Goal: Task Accomplishment & Management: Use online tool/utility

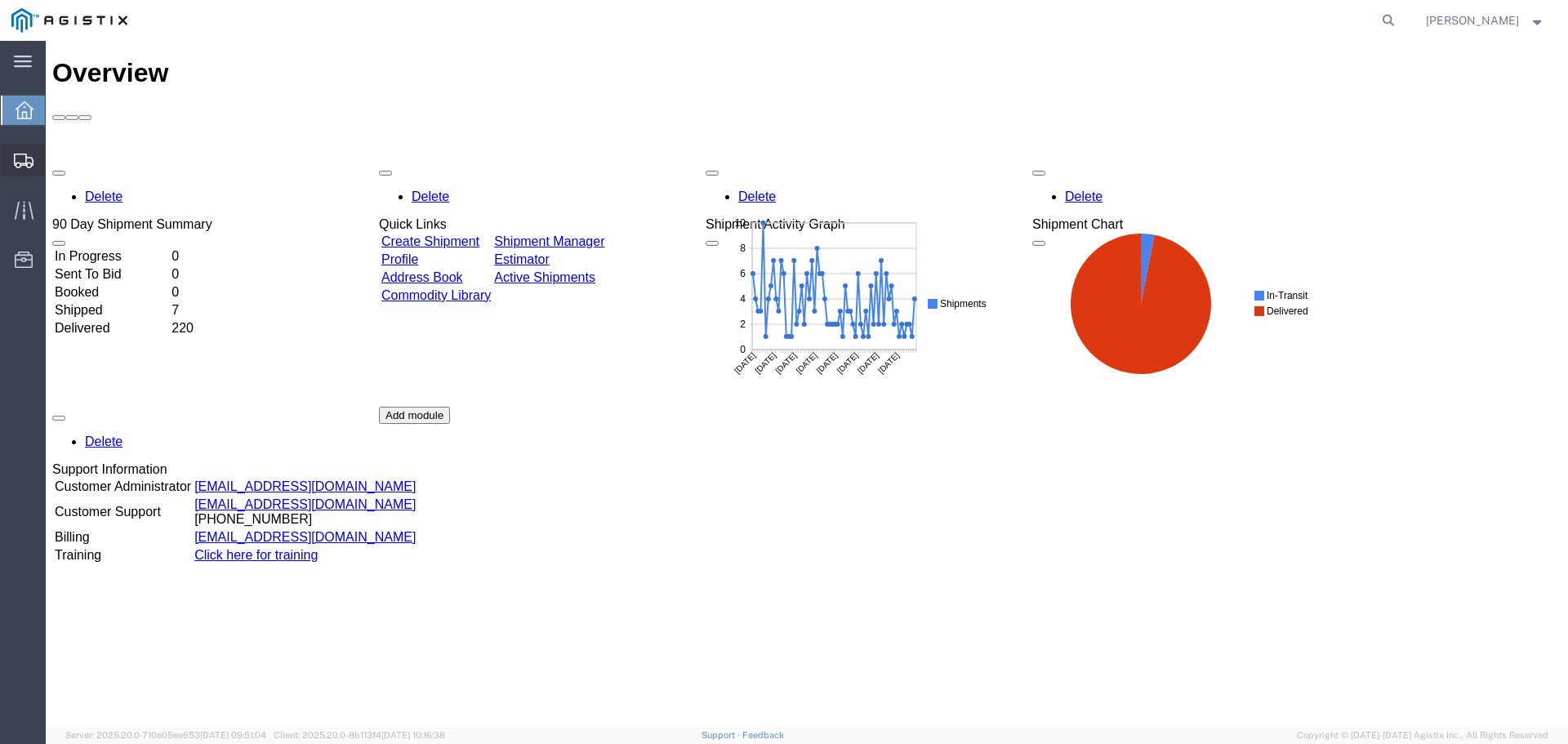
click at [0, 0] on span "Create from Template" at bounding box center [0, 0] width 0 height 0
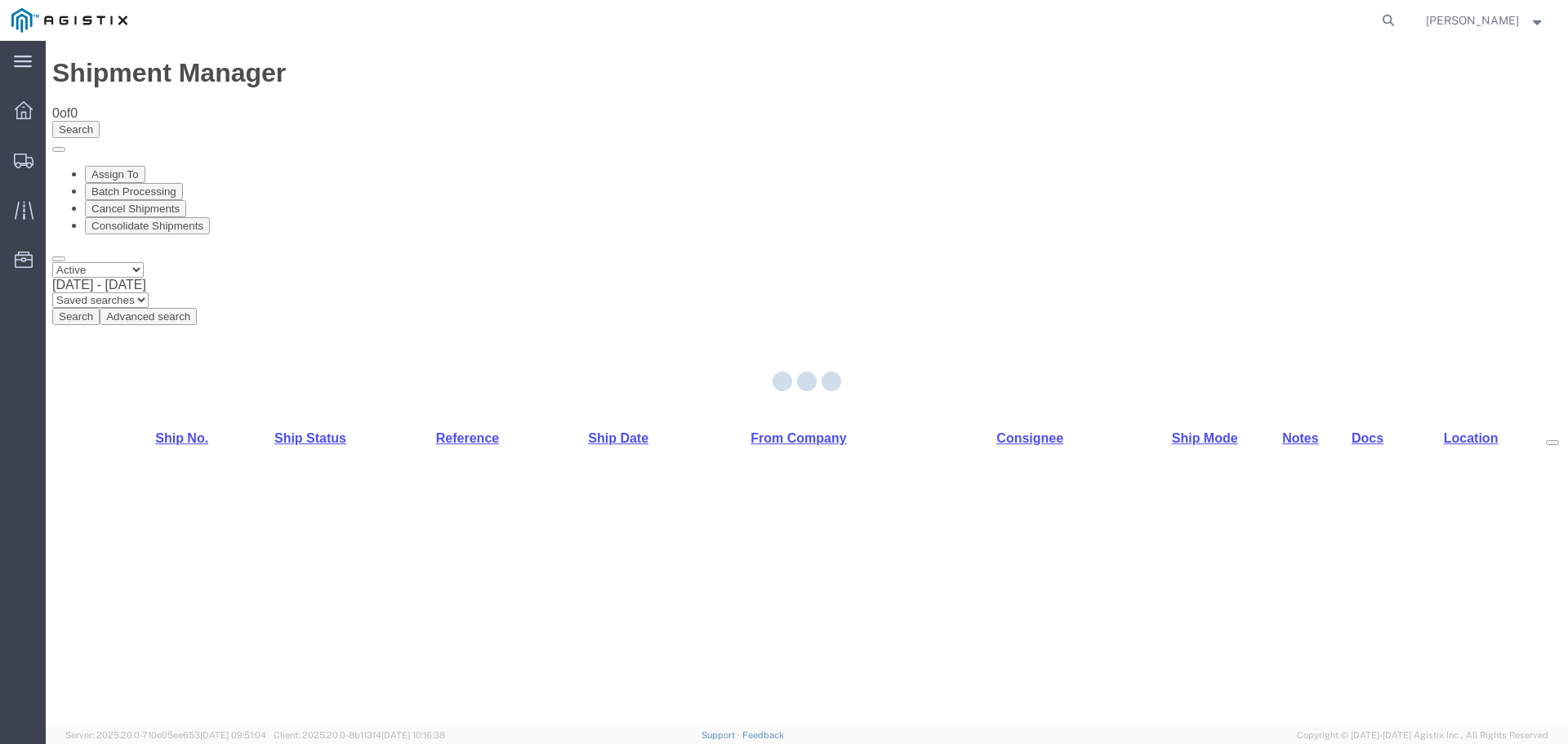
select select "PURCHORD"
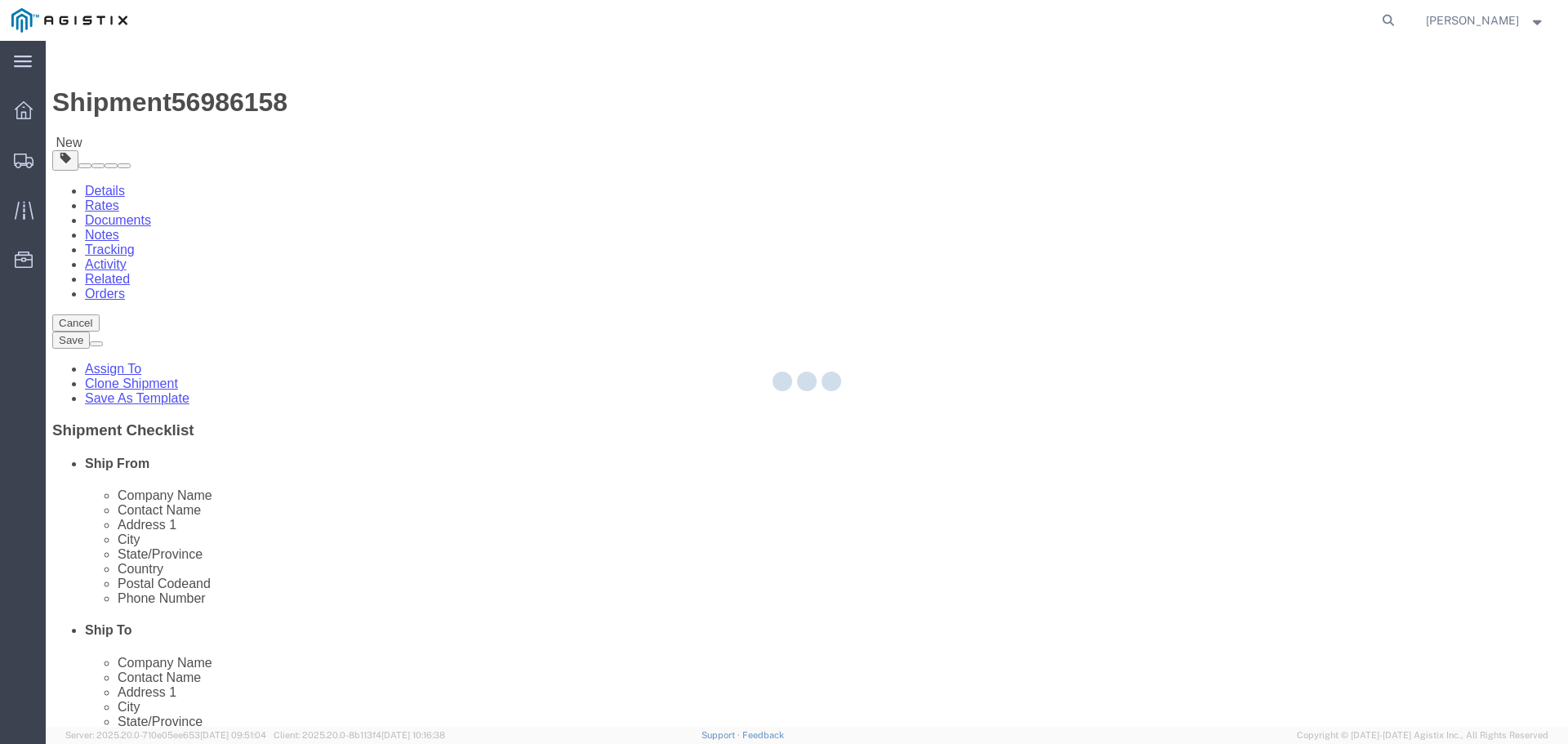
select select "19740"
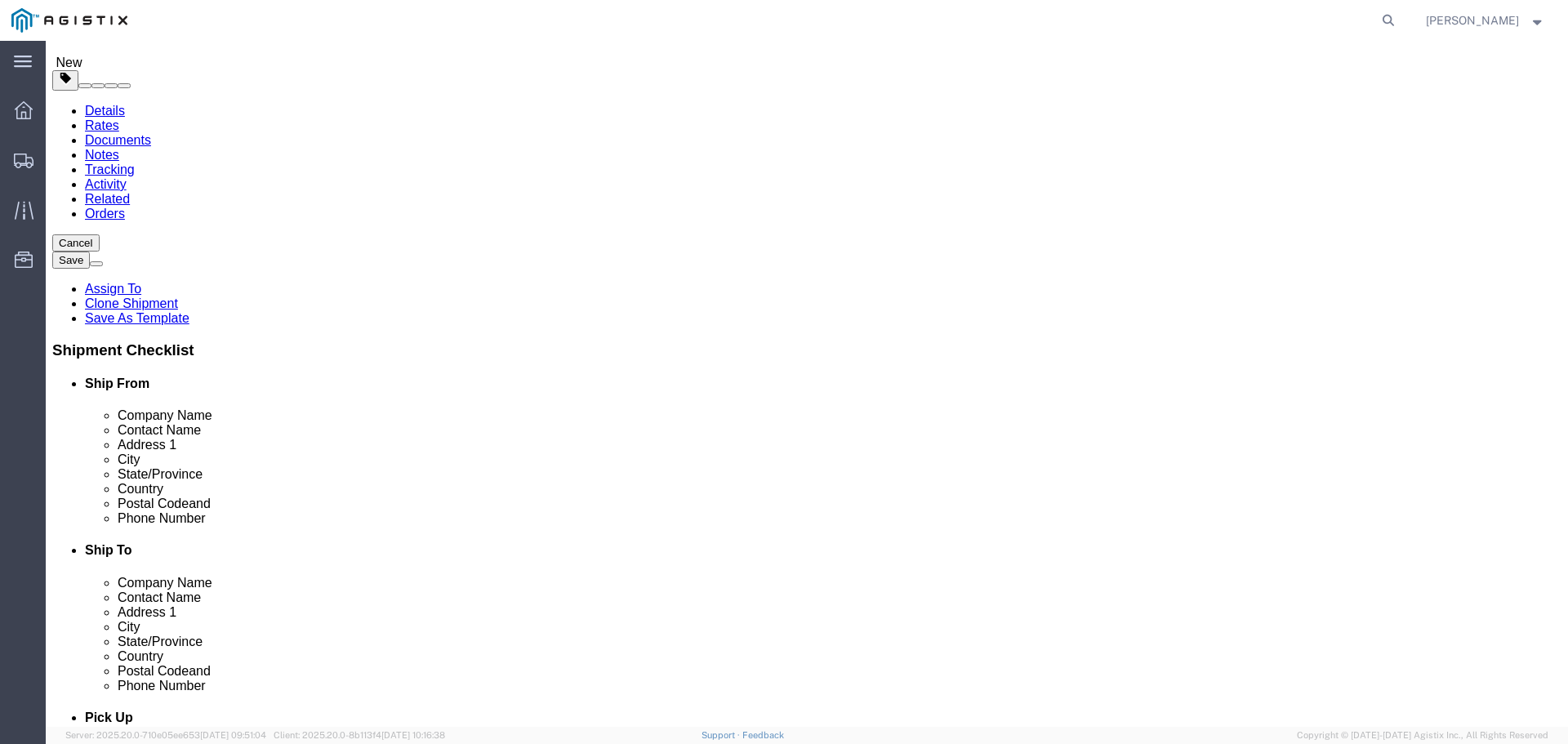
scroll to position [327, 0]
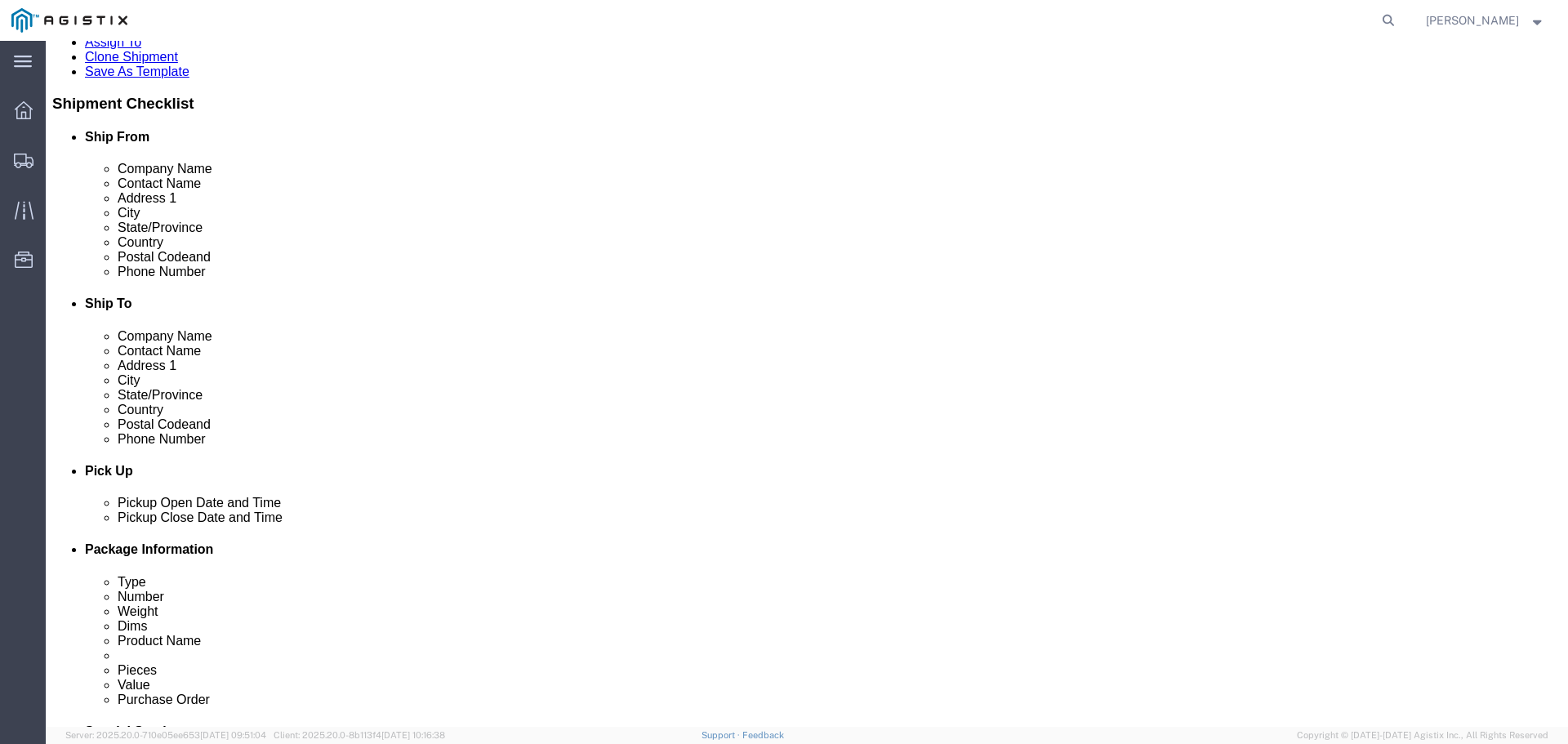
click input "text"
type input "123-455-4545"
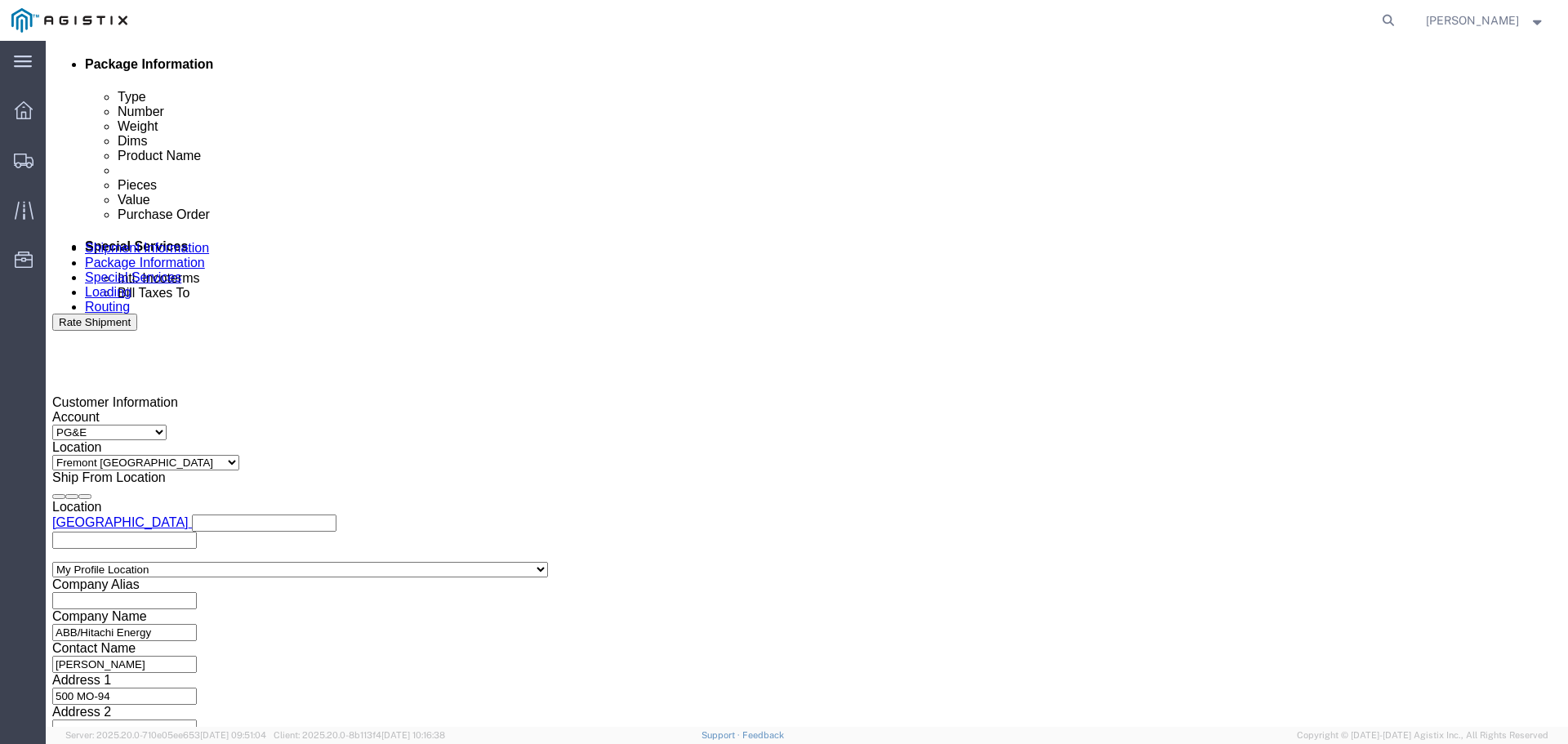
scroll to position [817, 0]
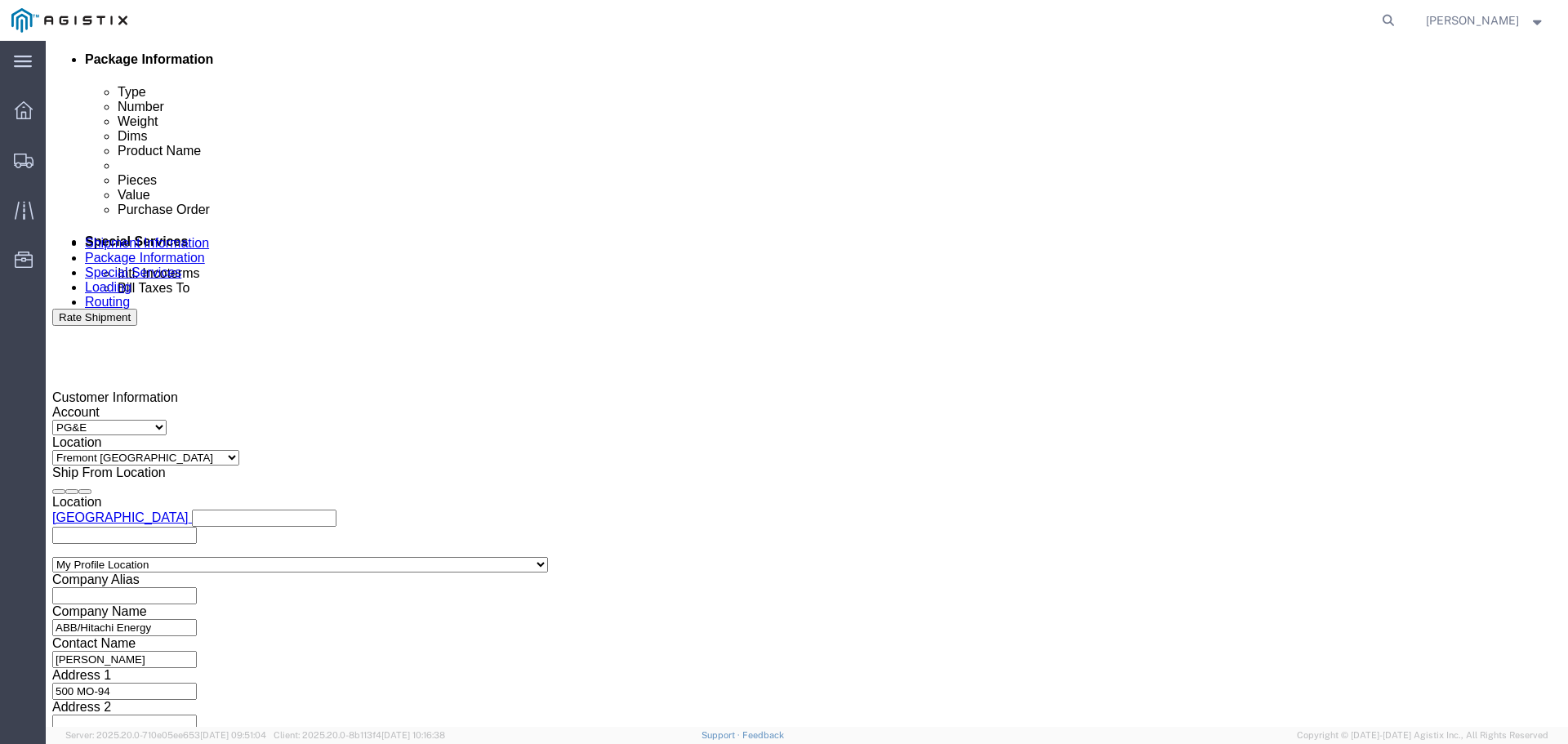
click div
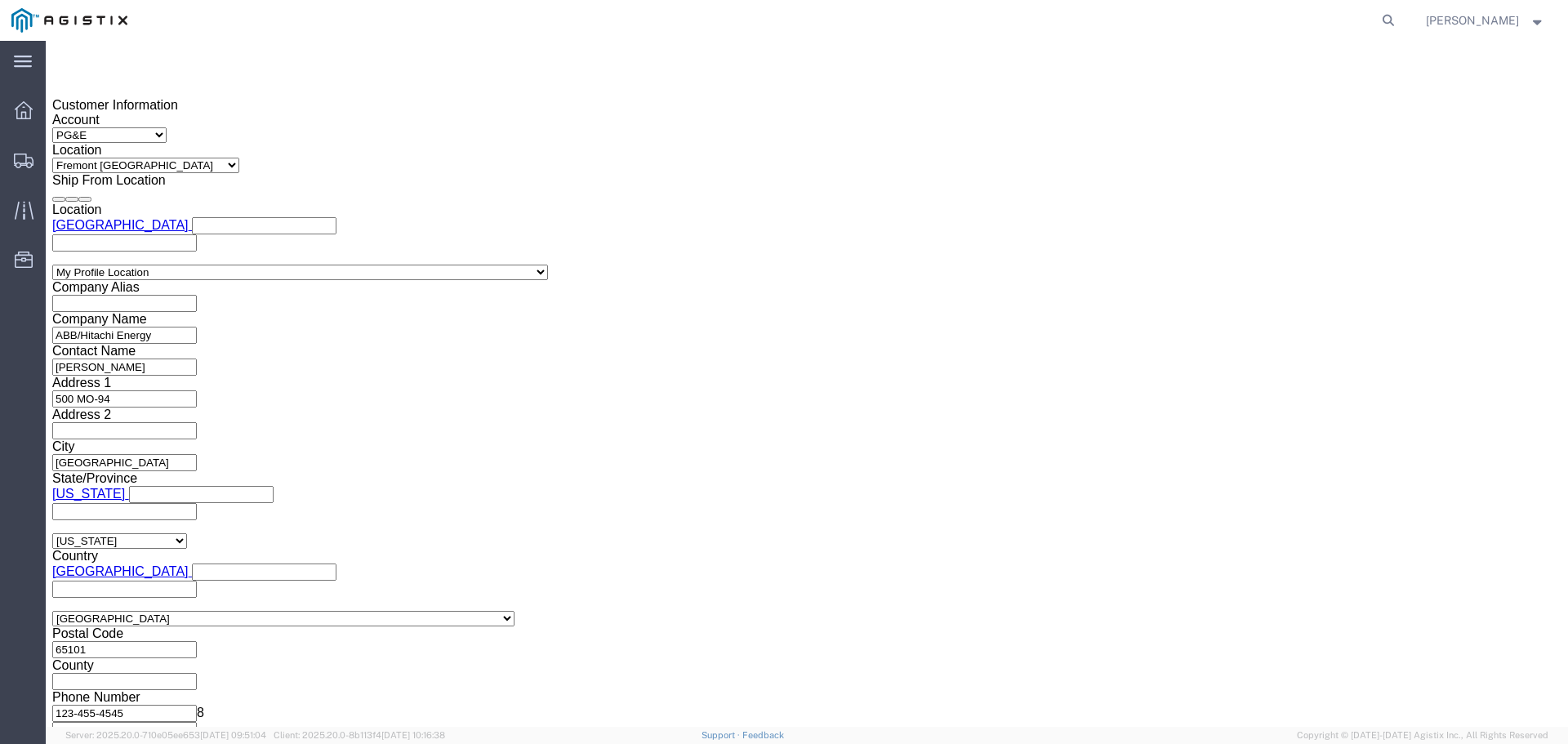
click input "7:02 PM"
click button "Apply"
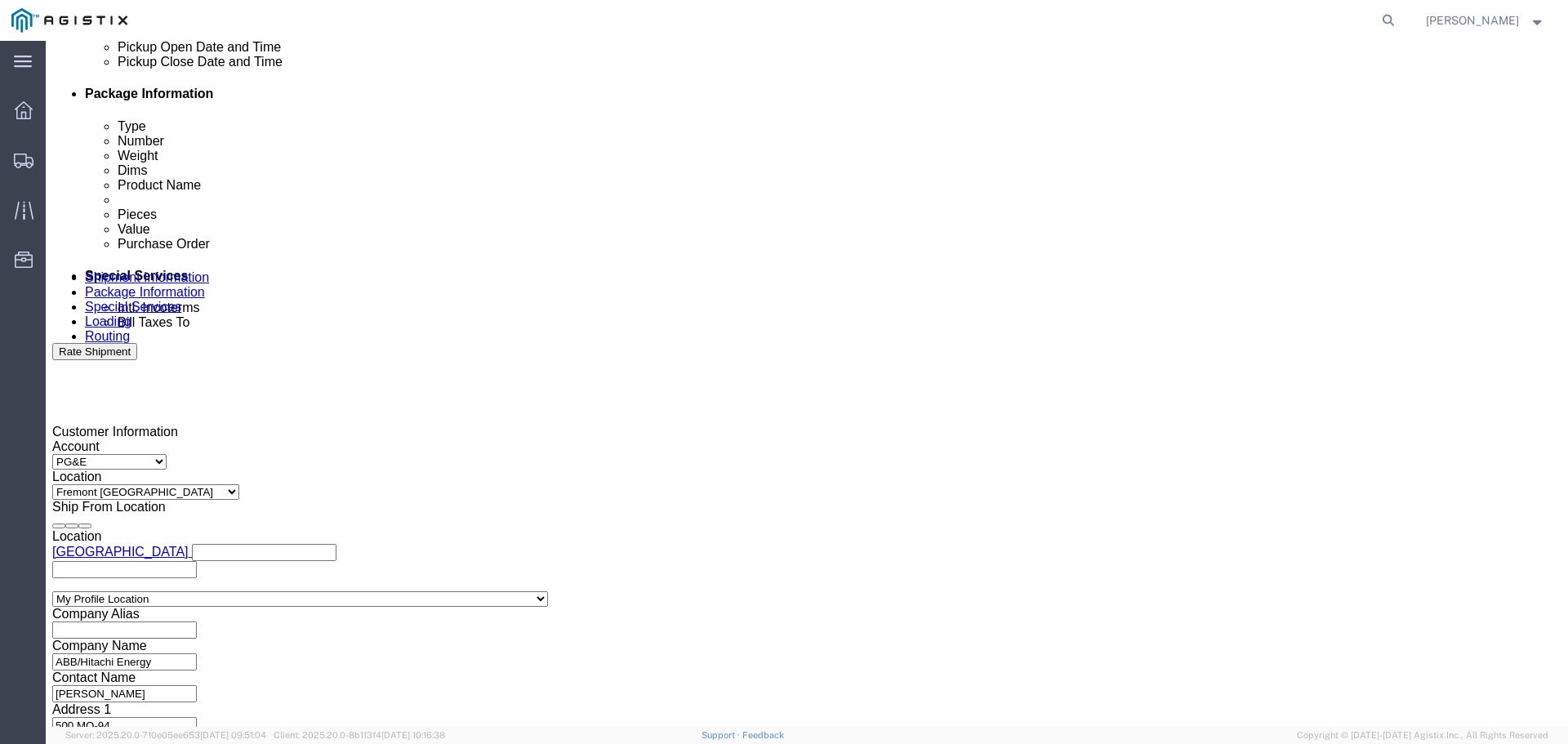
click div
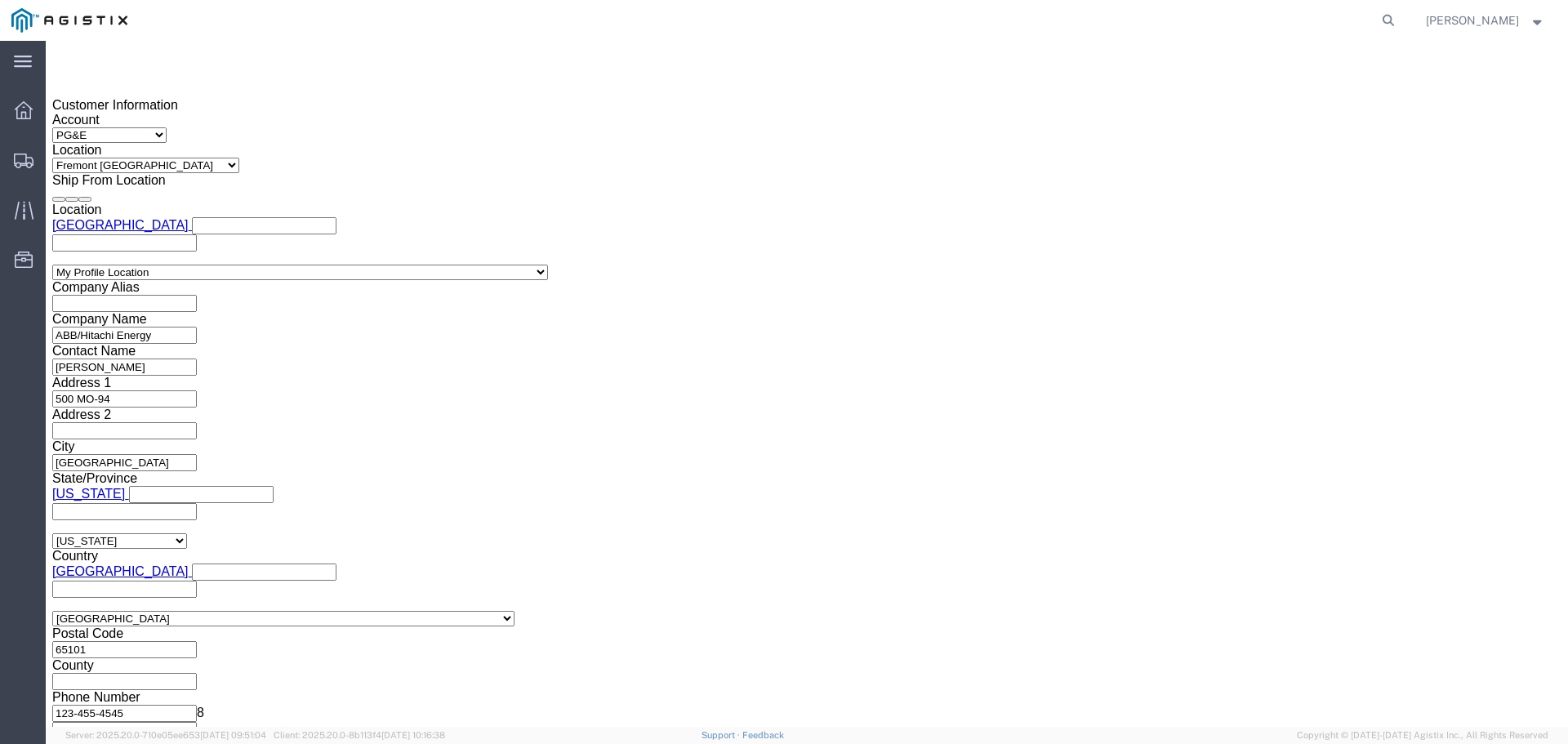
click button "Apply"
click input "text"
type input "3501407391"
select select "JOBNUM"
type input "JC0002A12"
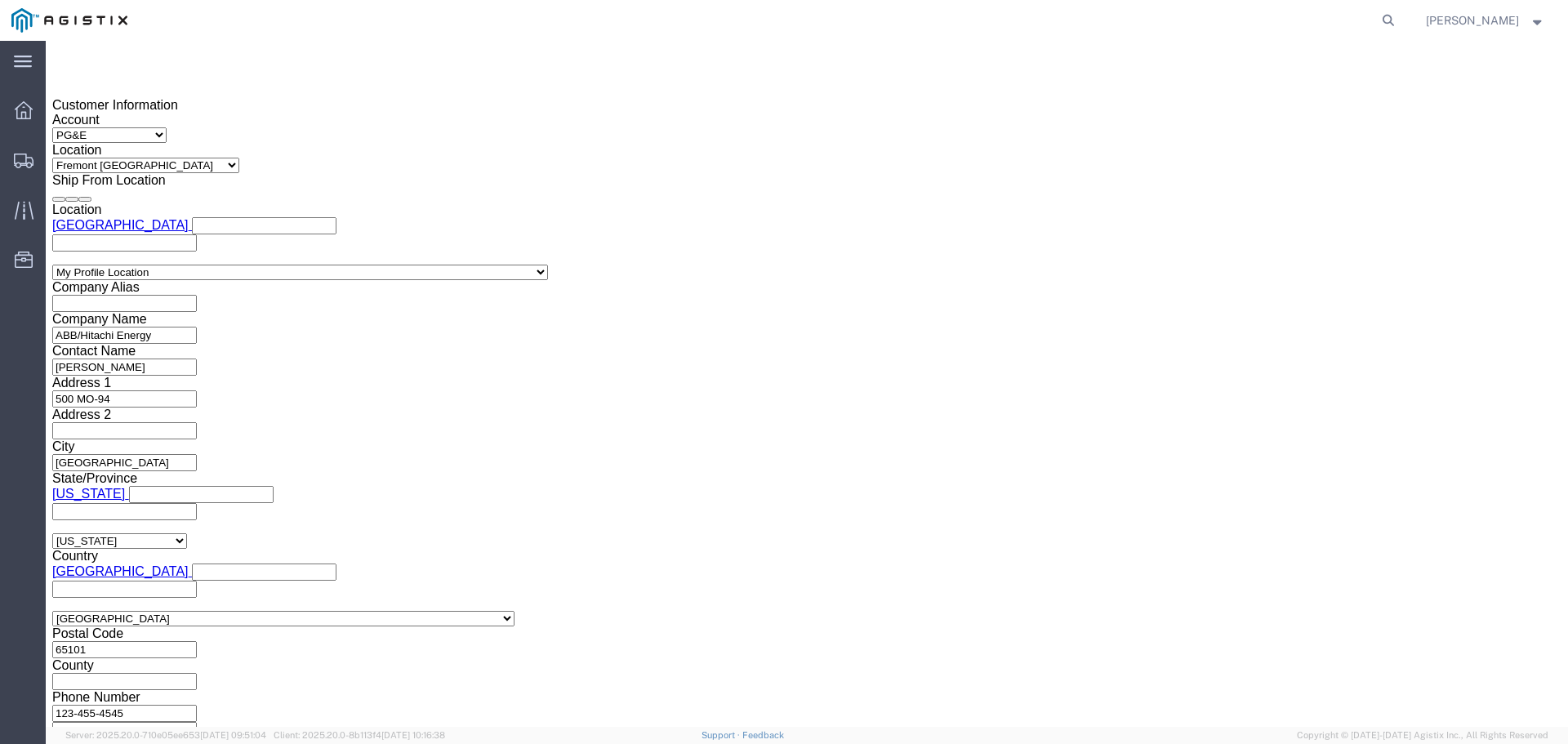
click button "Continue"
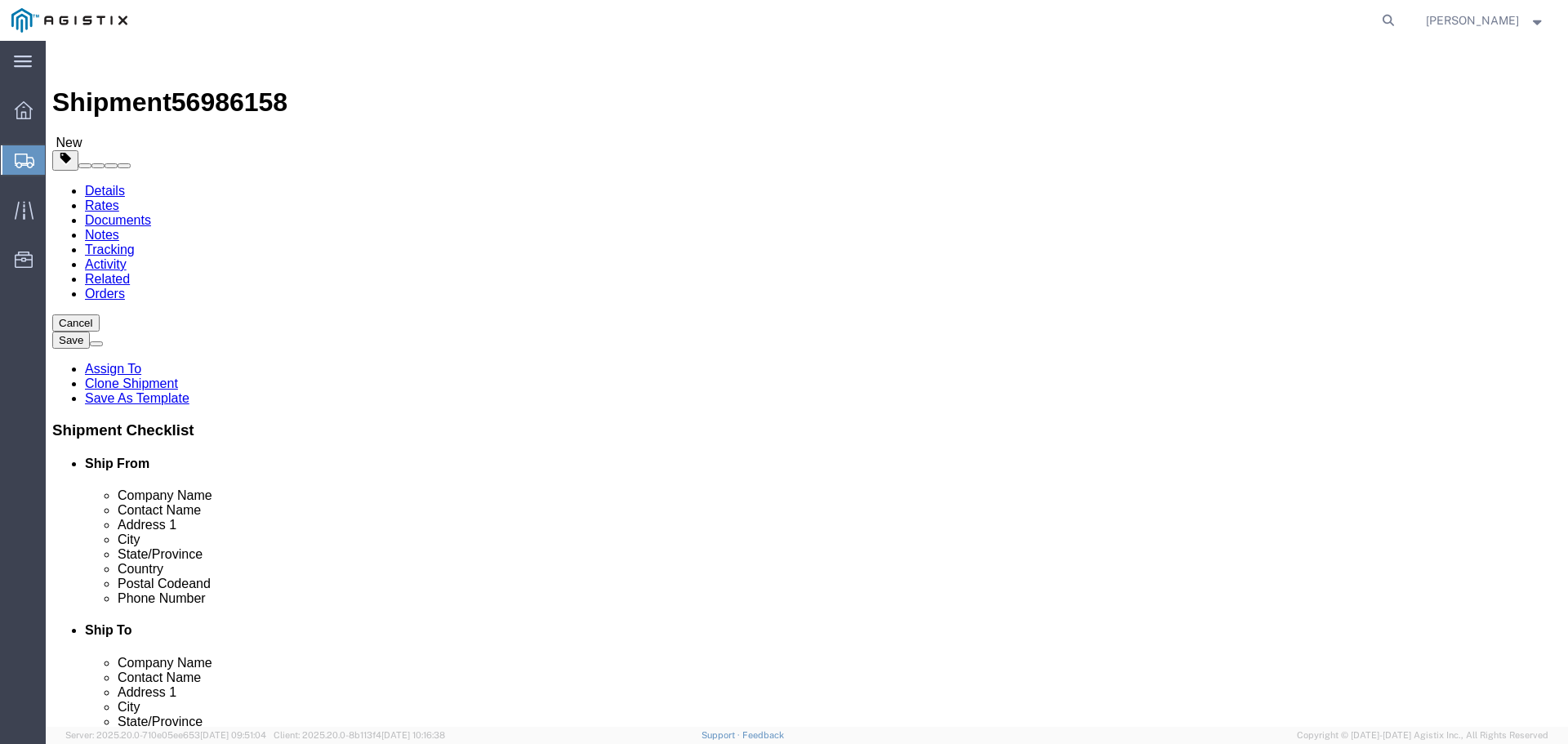
drag, startPoint x: 281, startPoint y: 317, endPoint x: 302, endPoint y: 300, distance: 27.0
click input "text"
type input "1"
type input "5"
type input "414"
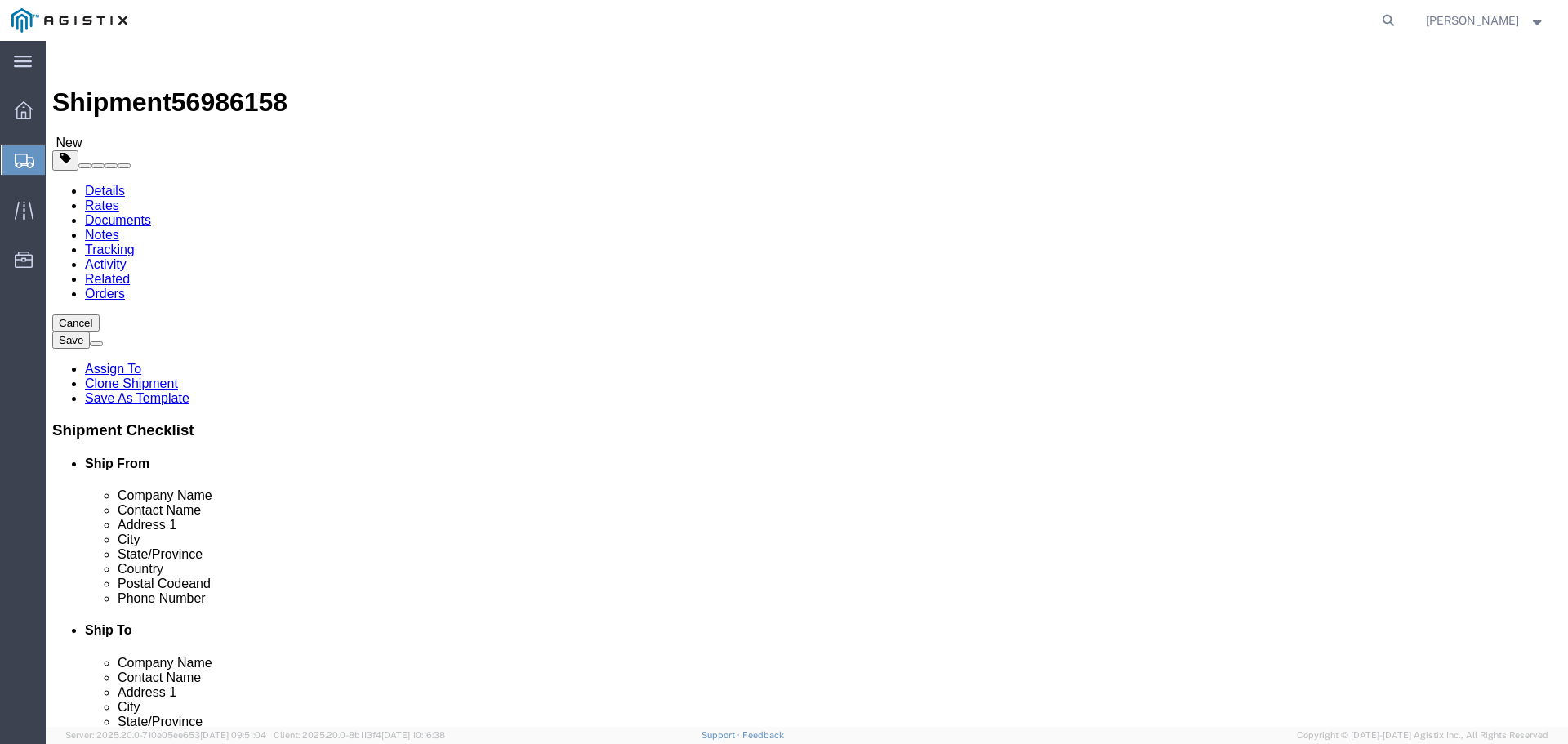
type input "72"
type input "42180"
click dd "0.00 Each"
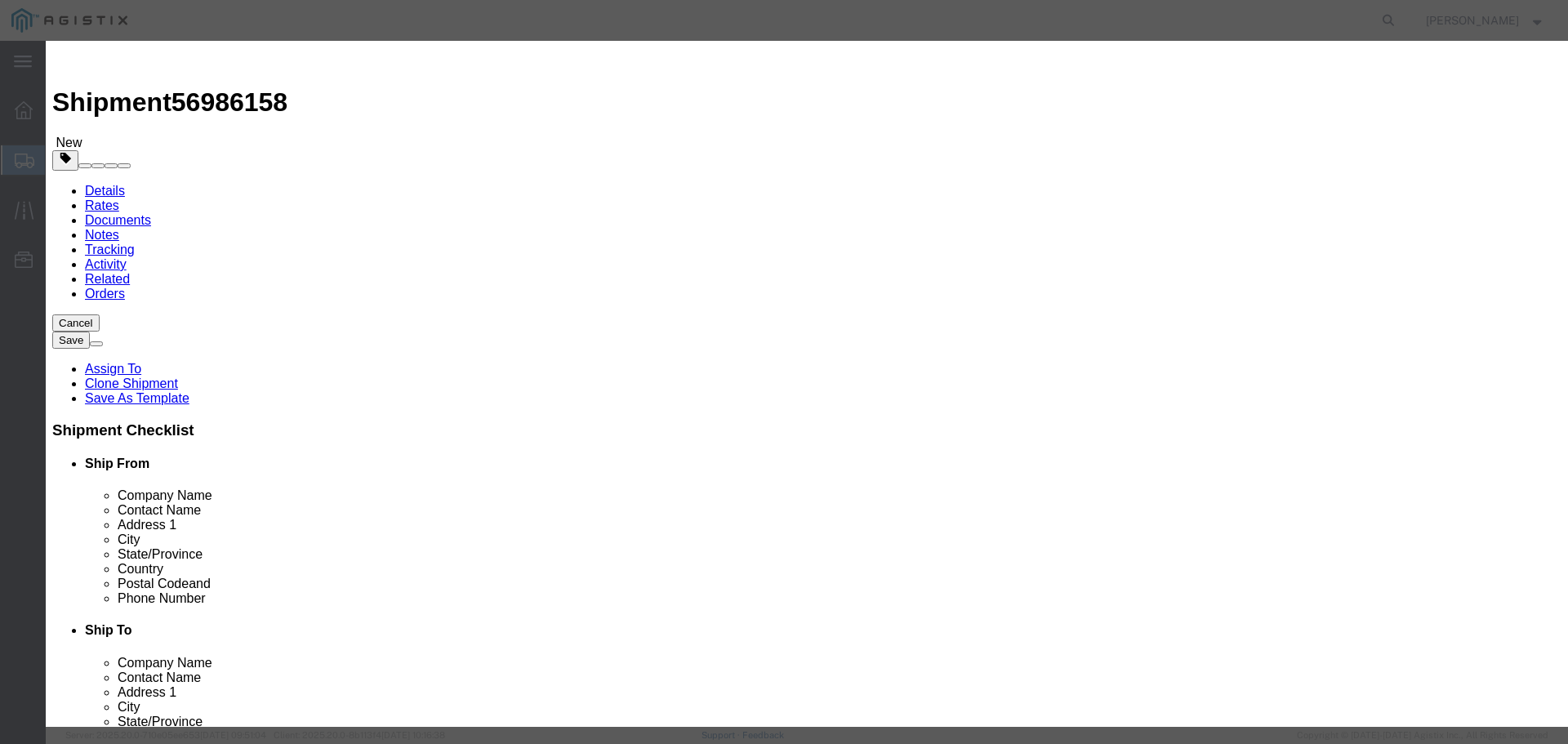
click input "0.00"
type input "5"
click button "Save & Close"
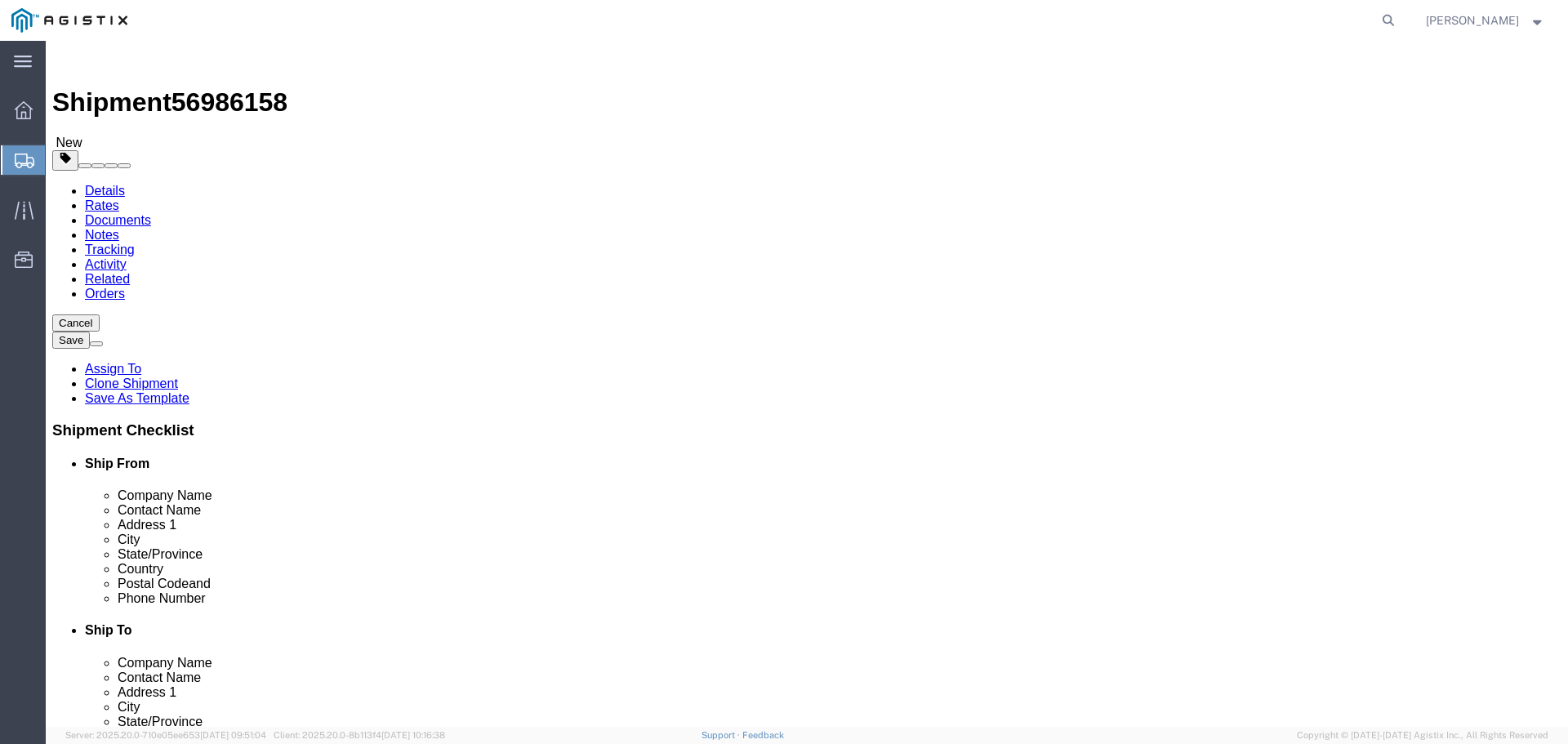
click button "Continue"
click link "Documents"
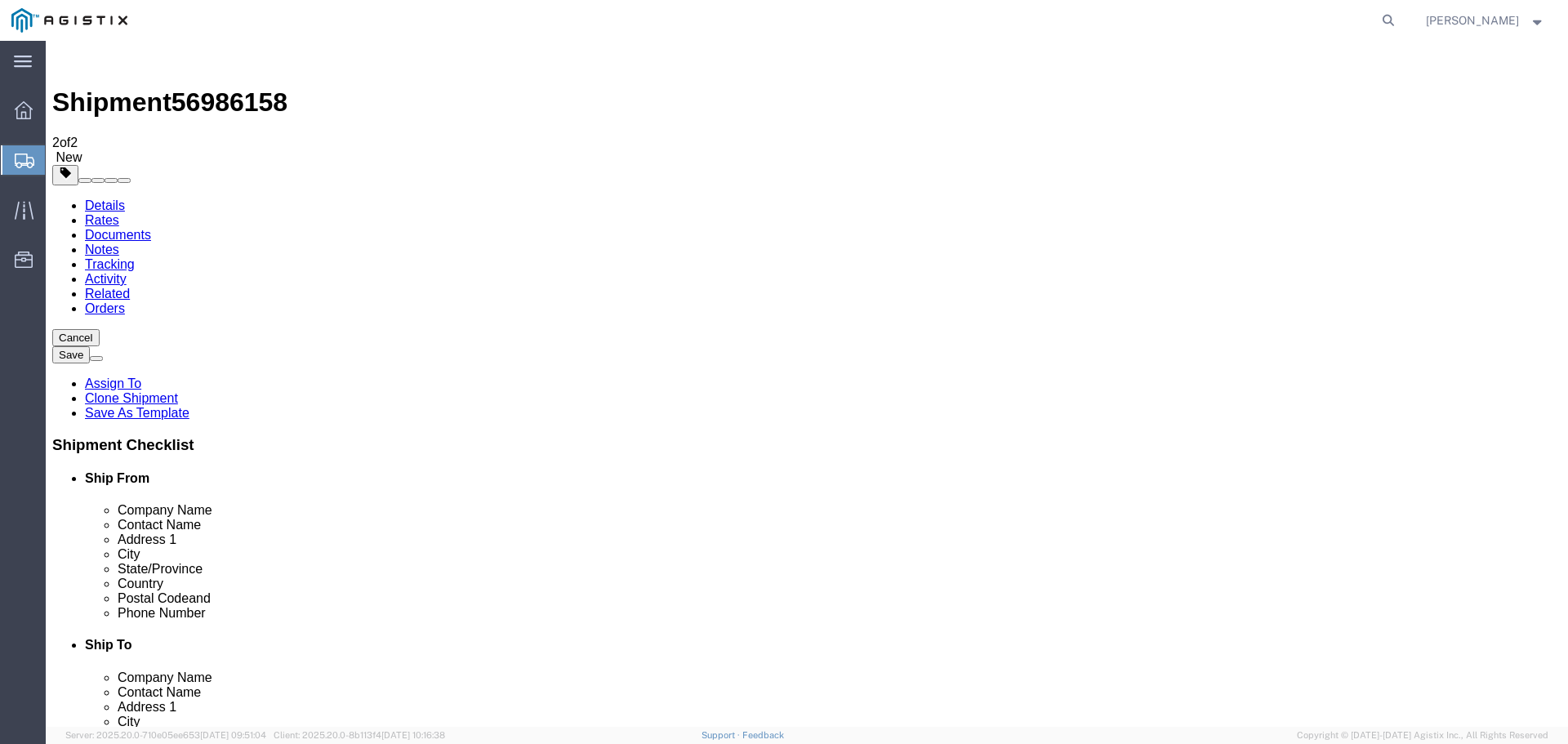
click at [109, 199] on link "Details" at bounding box center [105, 206] width 40 height 14
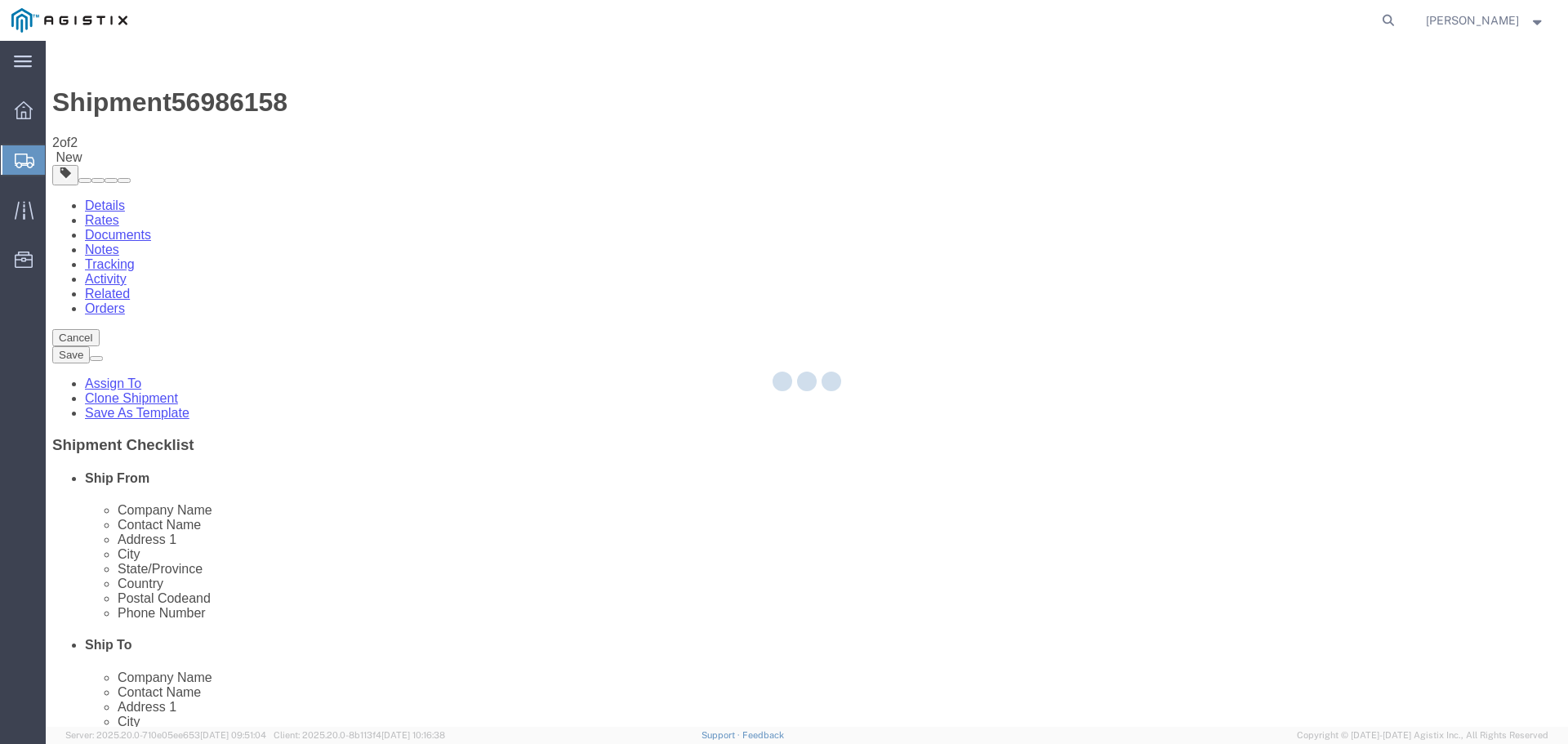
select select "54011"
select select "19740"
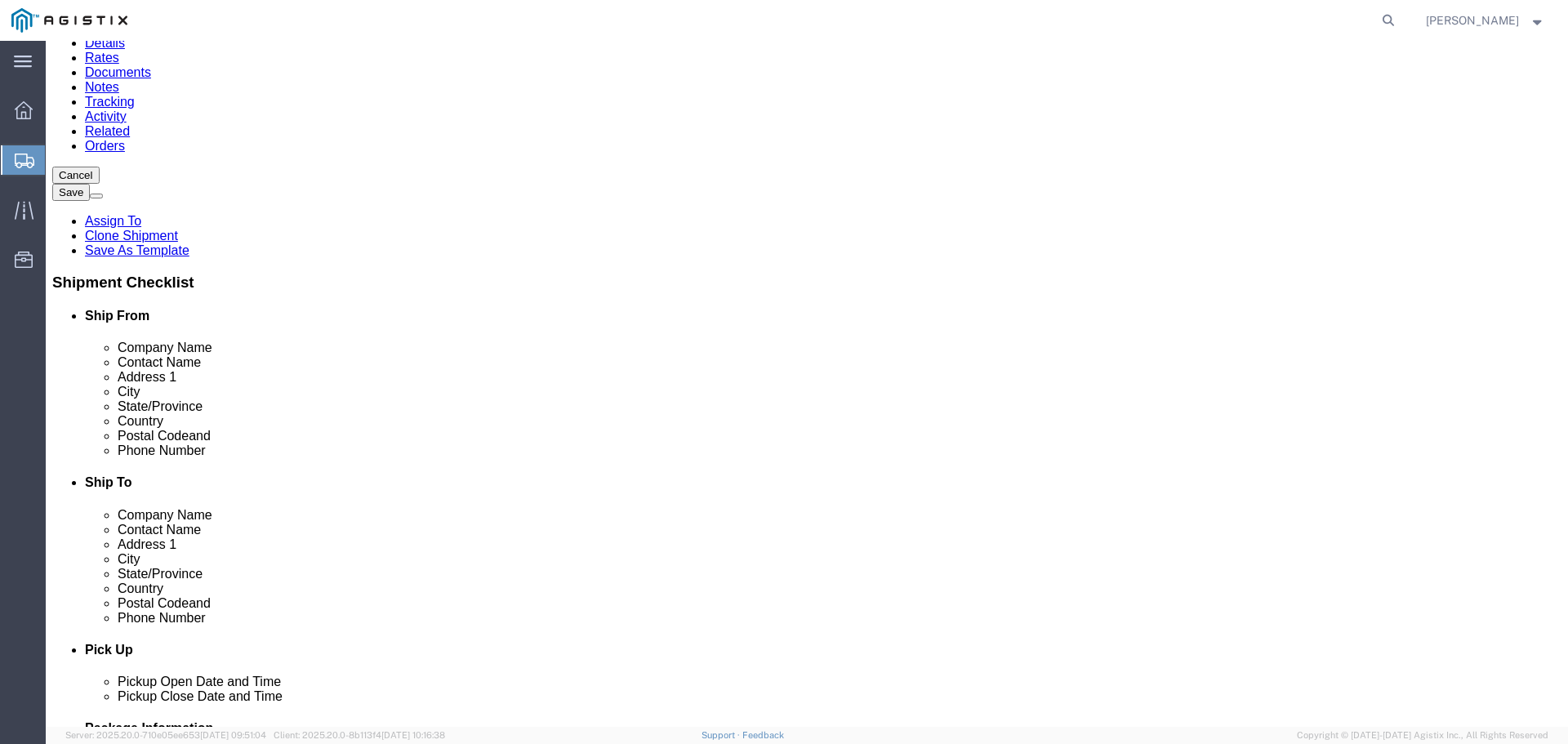
scroll to position [164, 0]
click input "text"
type input "X"
click input "PG&E"
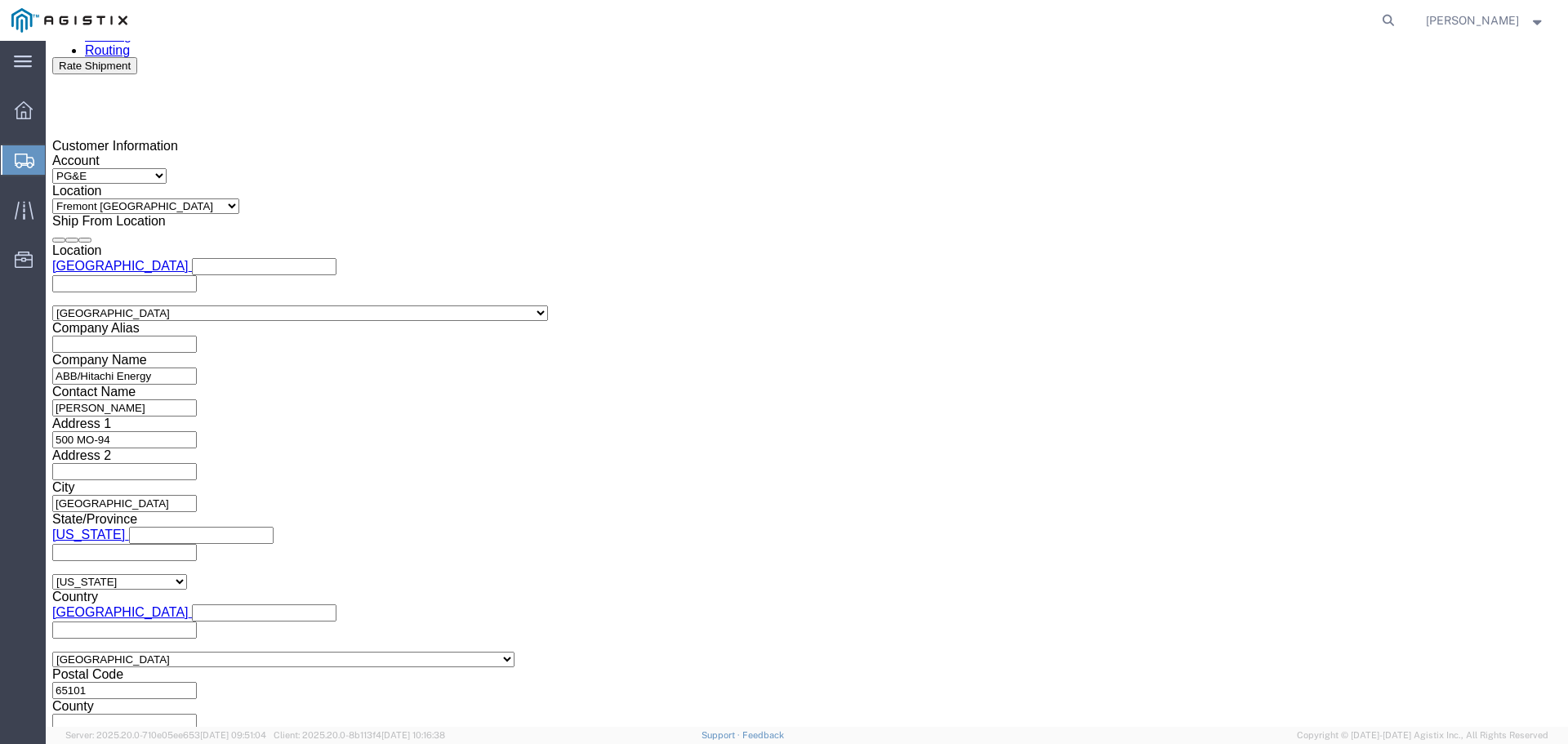
scroll to position [1110, 0]
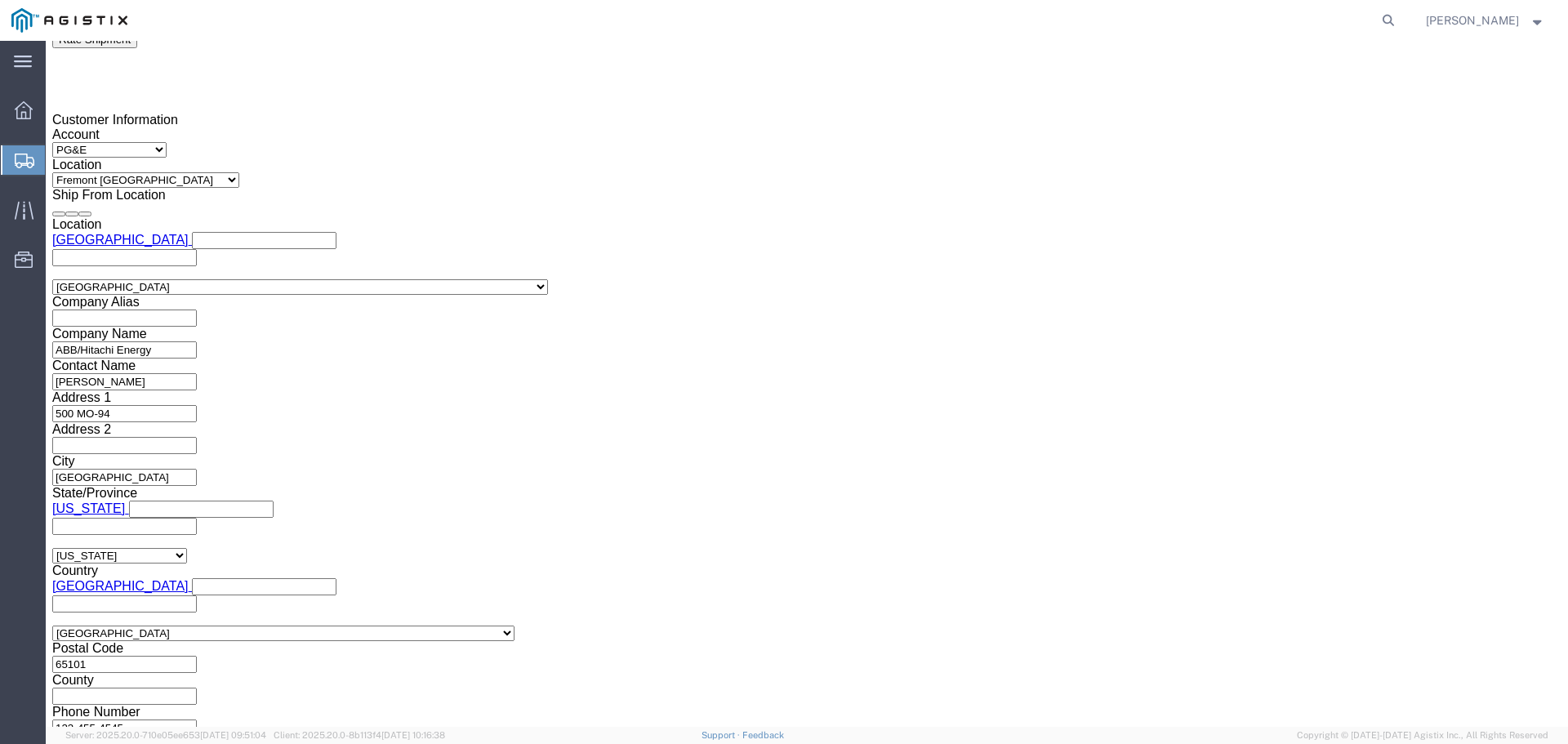
click button "Rate Shipment"
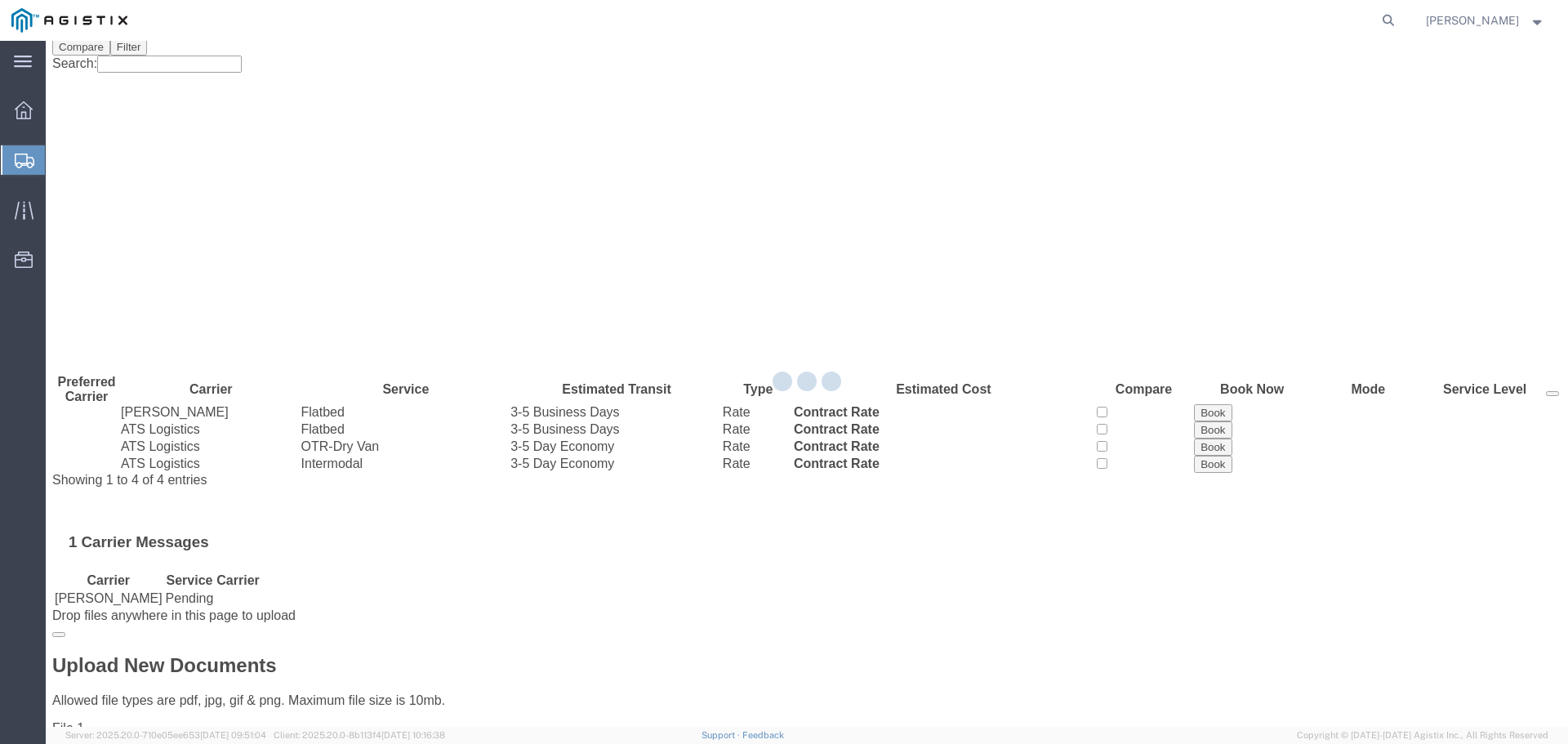
scroll to position [0, 0]
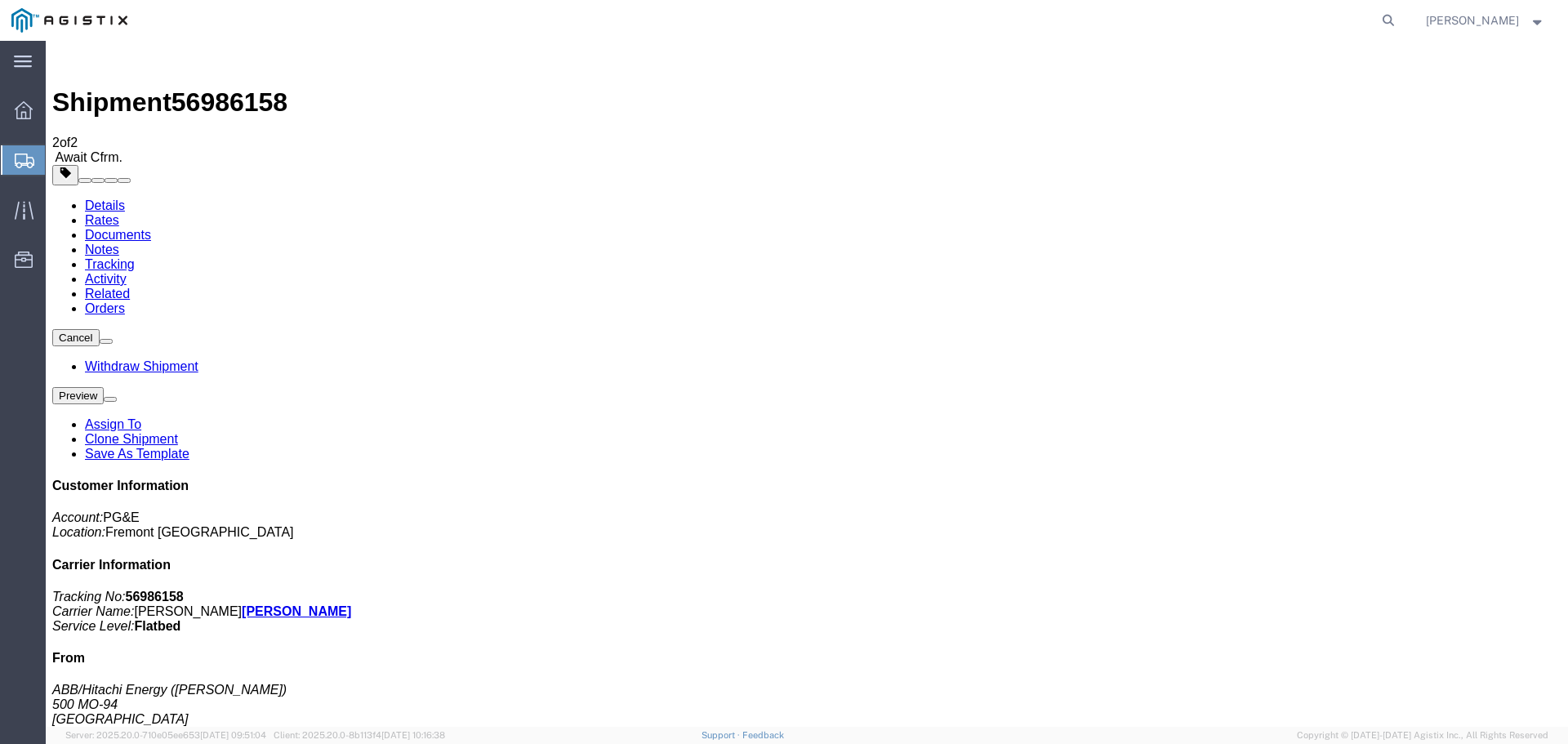
click at [0, 0] on span "Create from Template" at bounding box center [0, 0] width 0 height 0
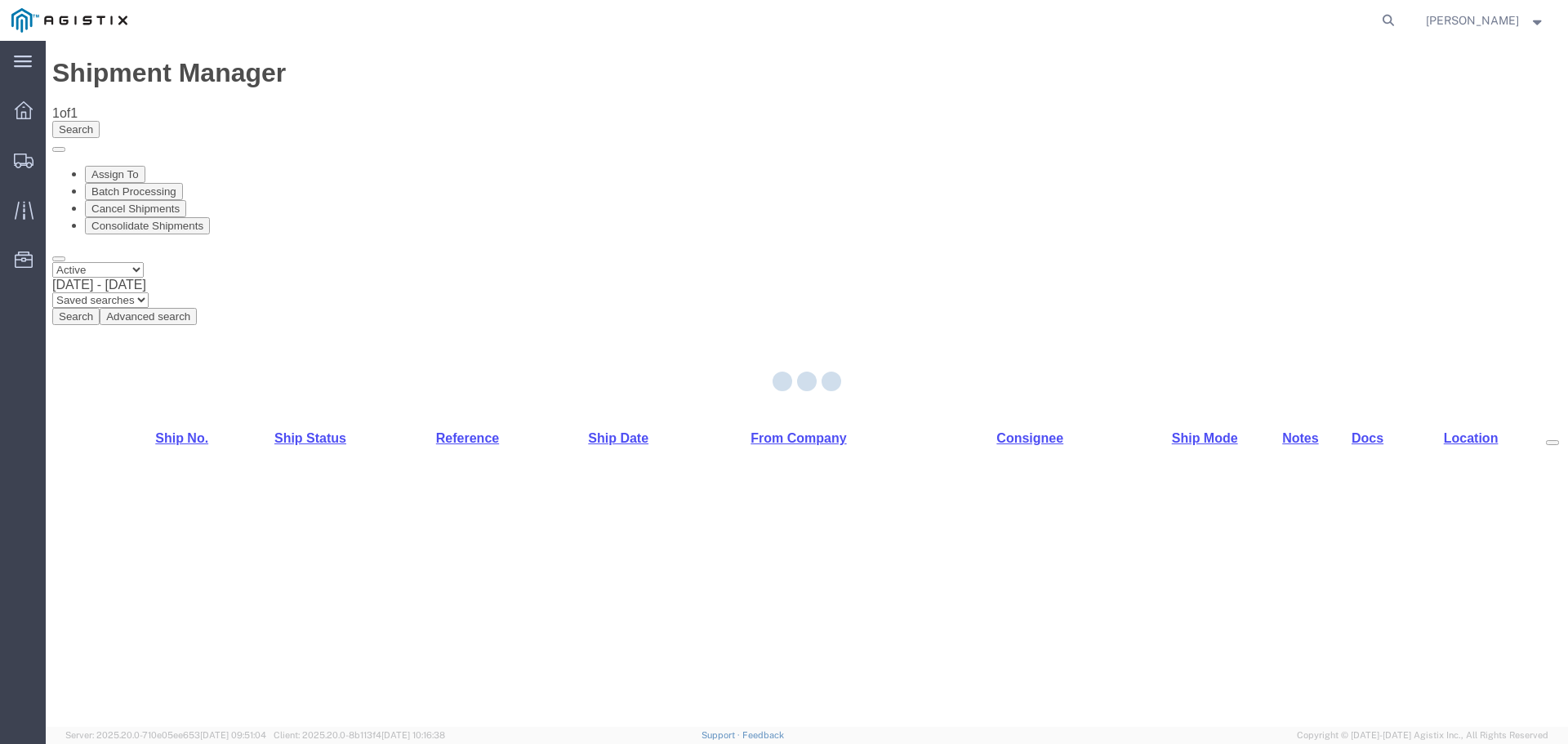
select select "54011"
select select "19740"
select select "PURCHORD"
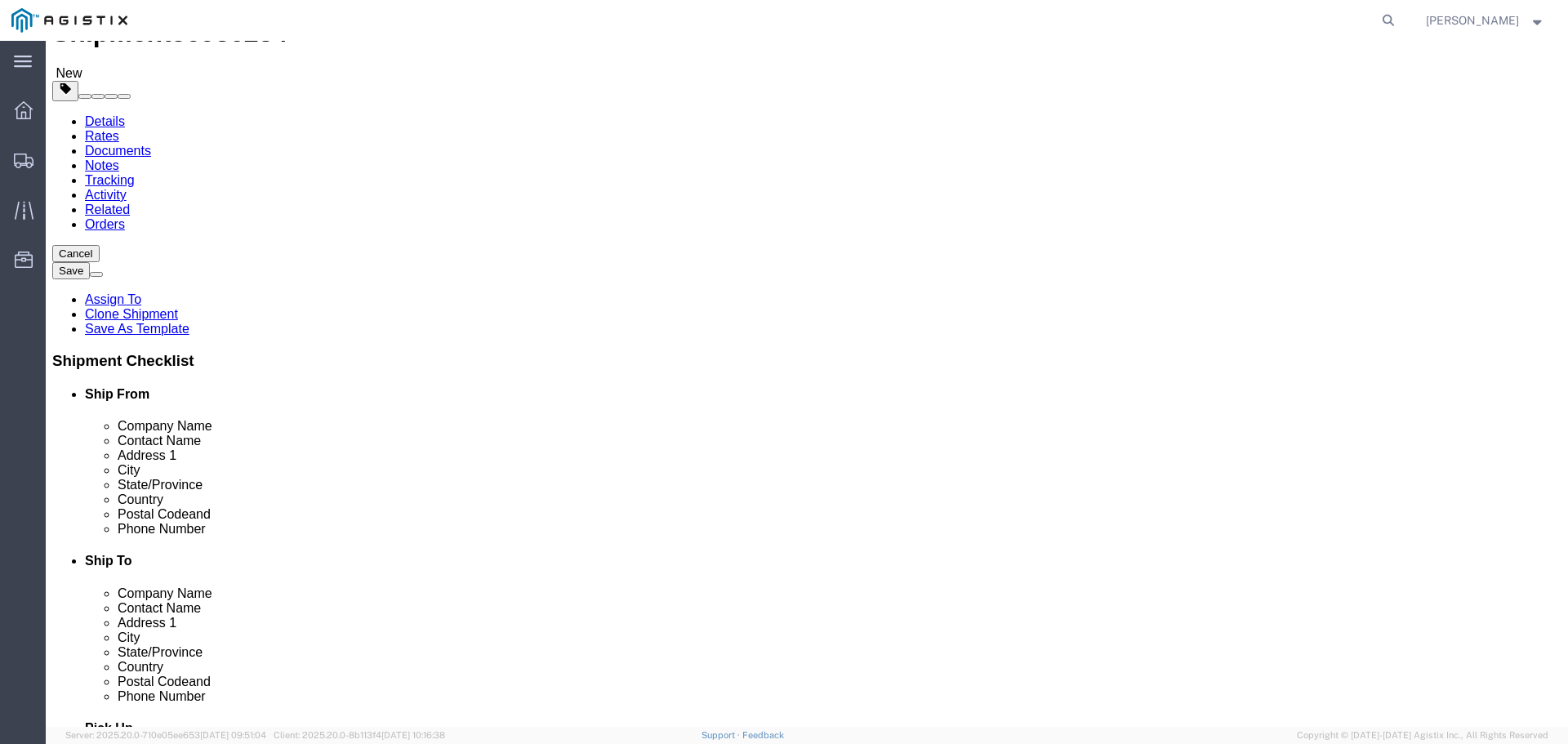
scroll to position [164, 0]
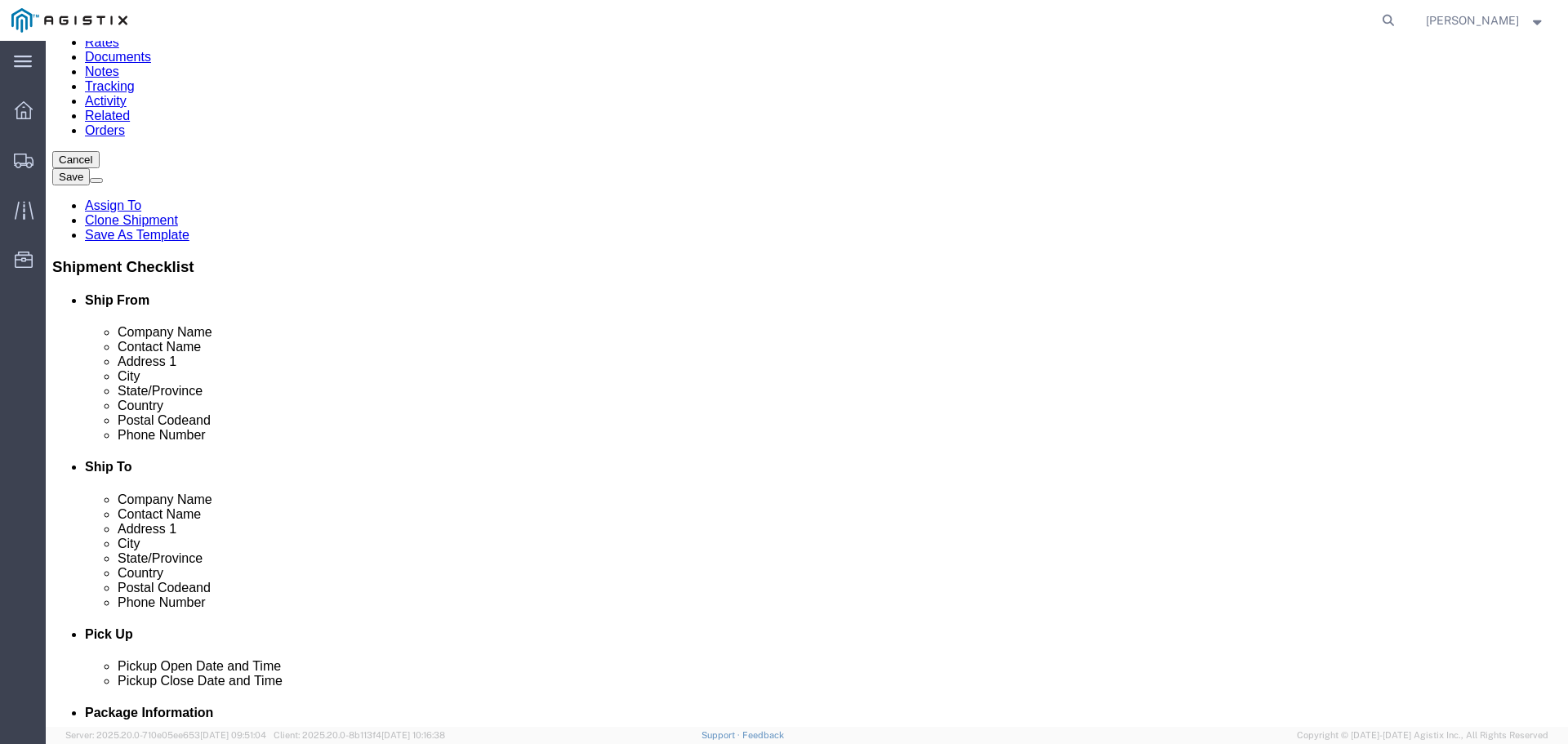
click input "text"
type input "X"
click div "Contact Name X X - PG&E LAS POSITAS SUB - ([PERSON_NAME] 510-565-0809) [STREET_…"
click input "text"
type input "123-455-4545"
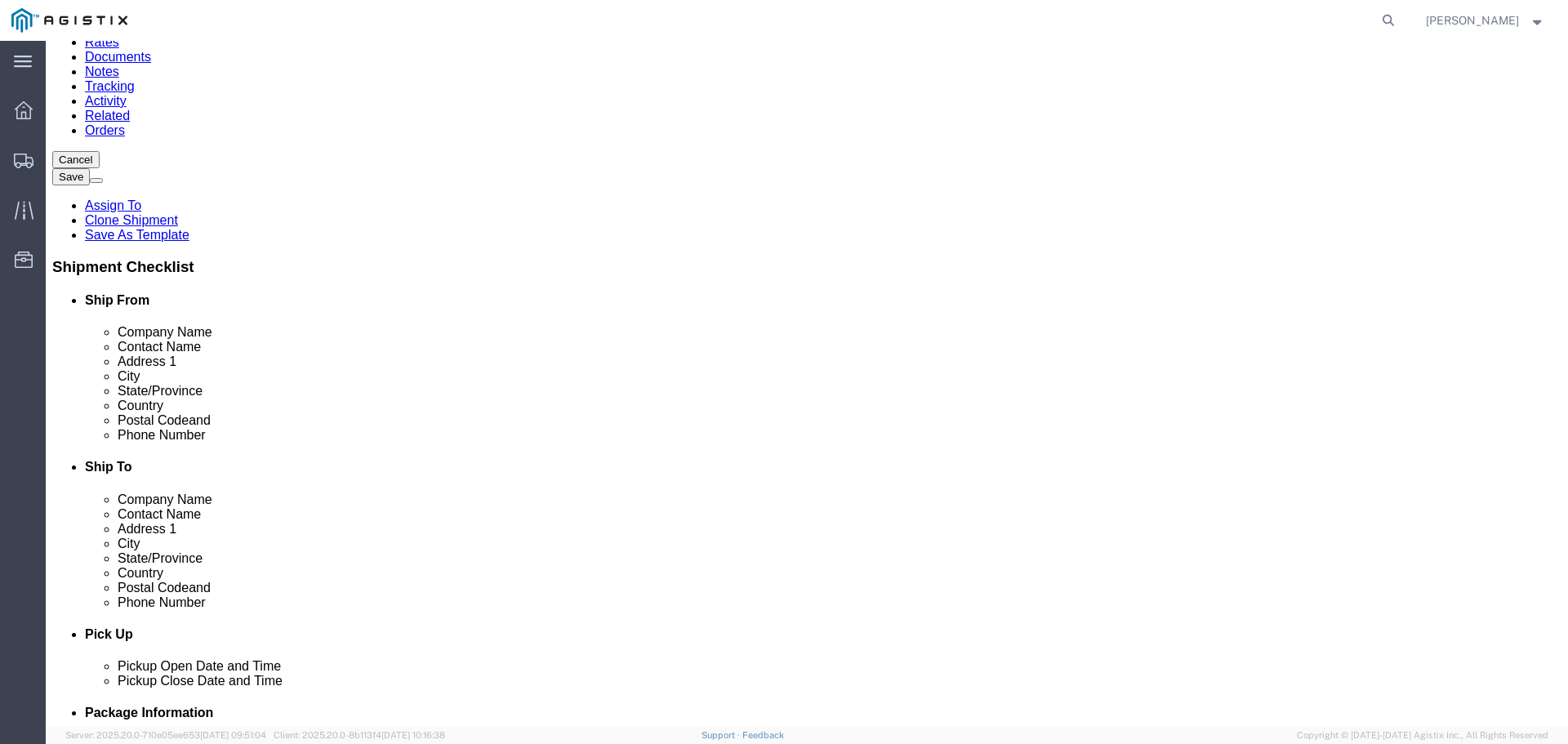
click label "Phone Number"
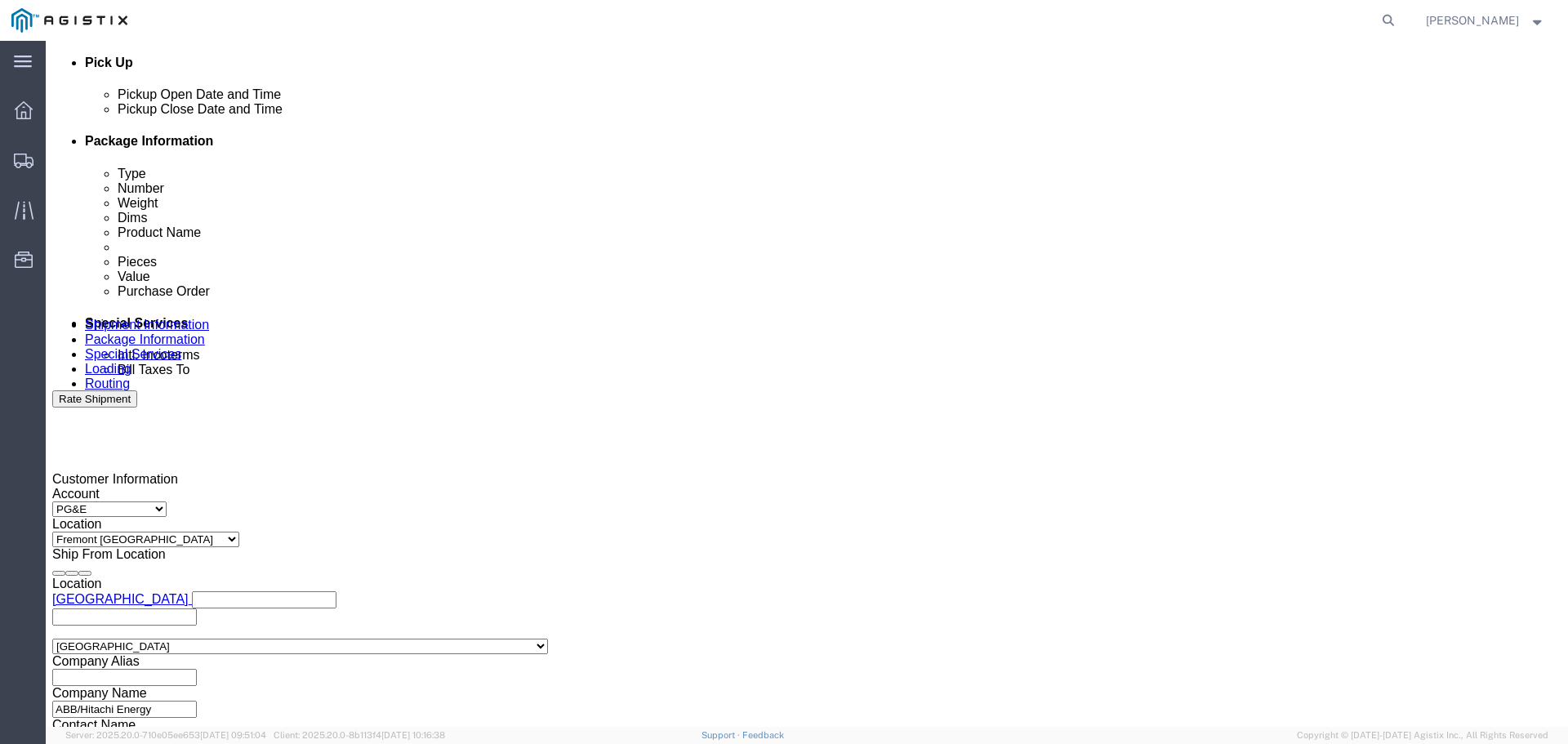
click div
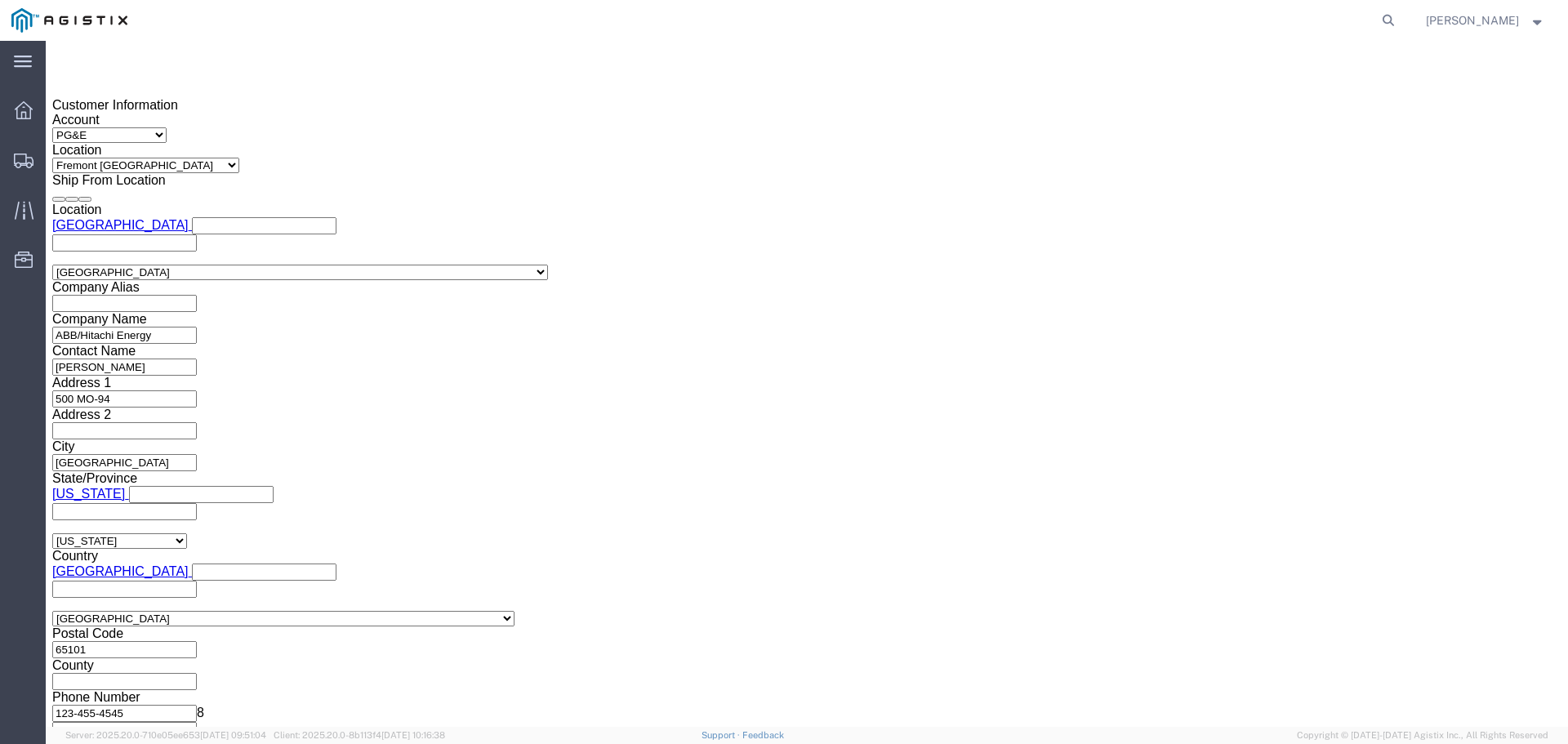
click button "Apply"
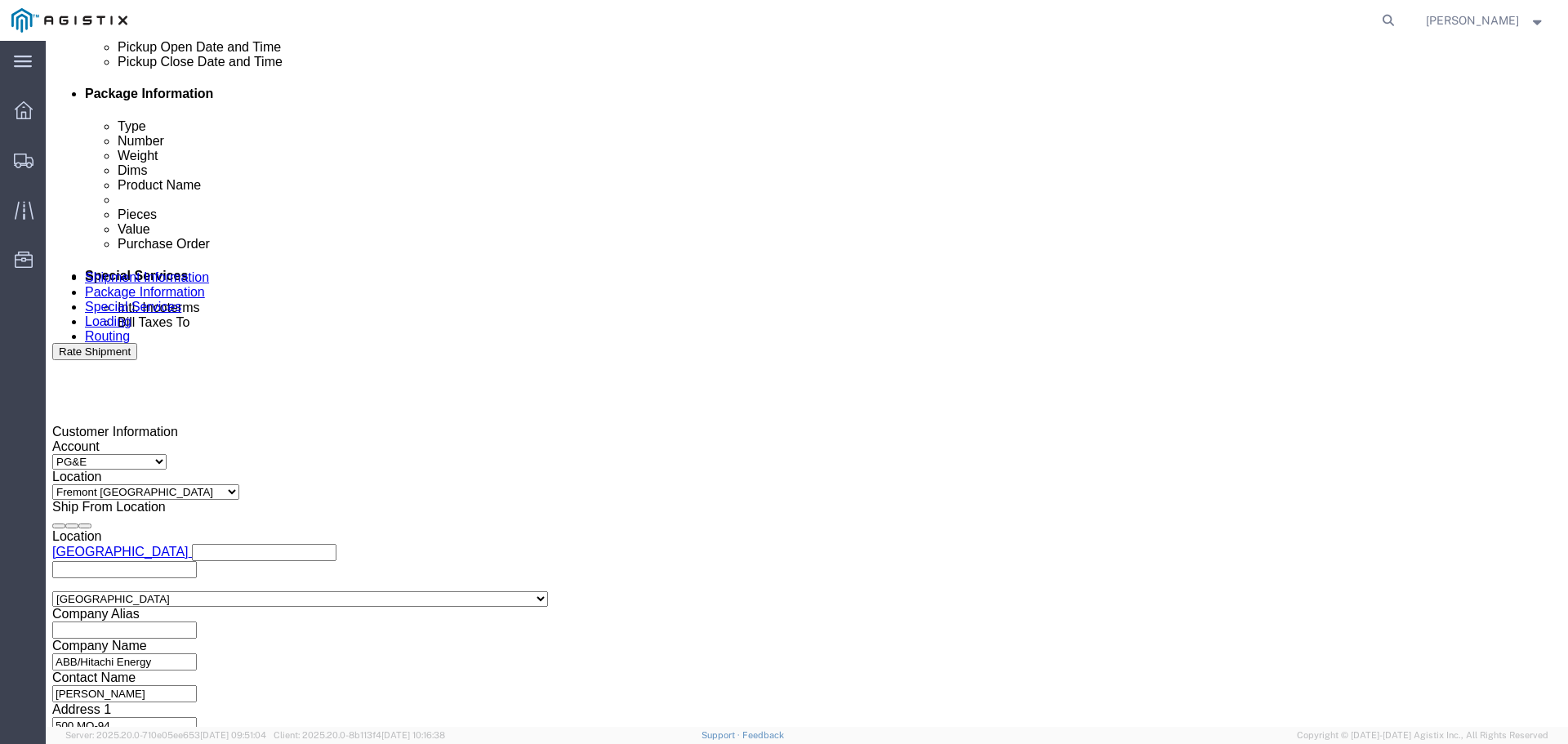
click div
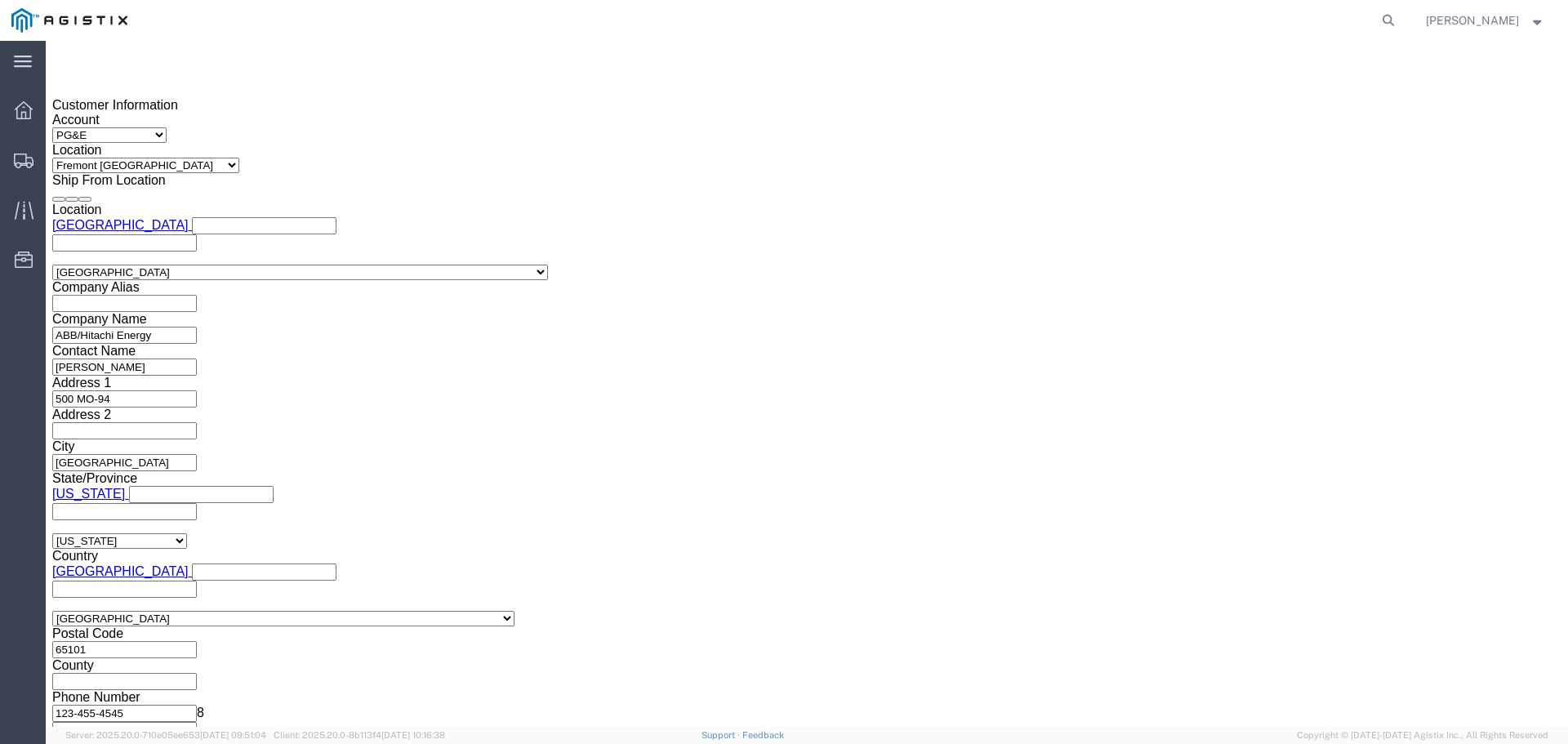
click button "Apply"
click div "Leg 1 Mode Select Air Less than Truckload Multi-Leg Ocean Freight Rail Small Pa…"
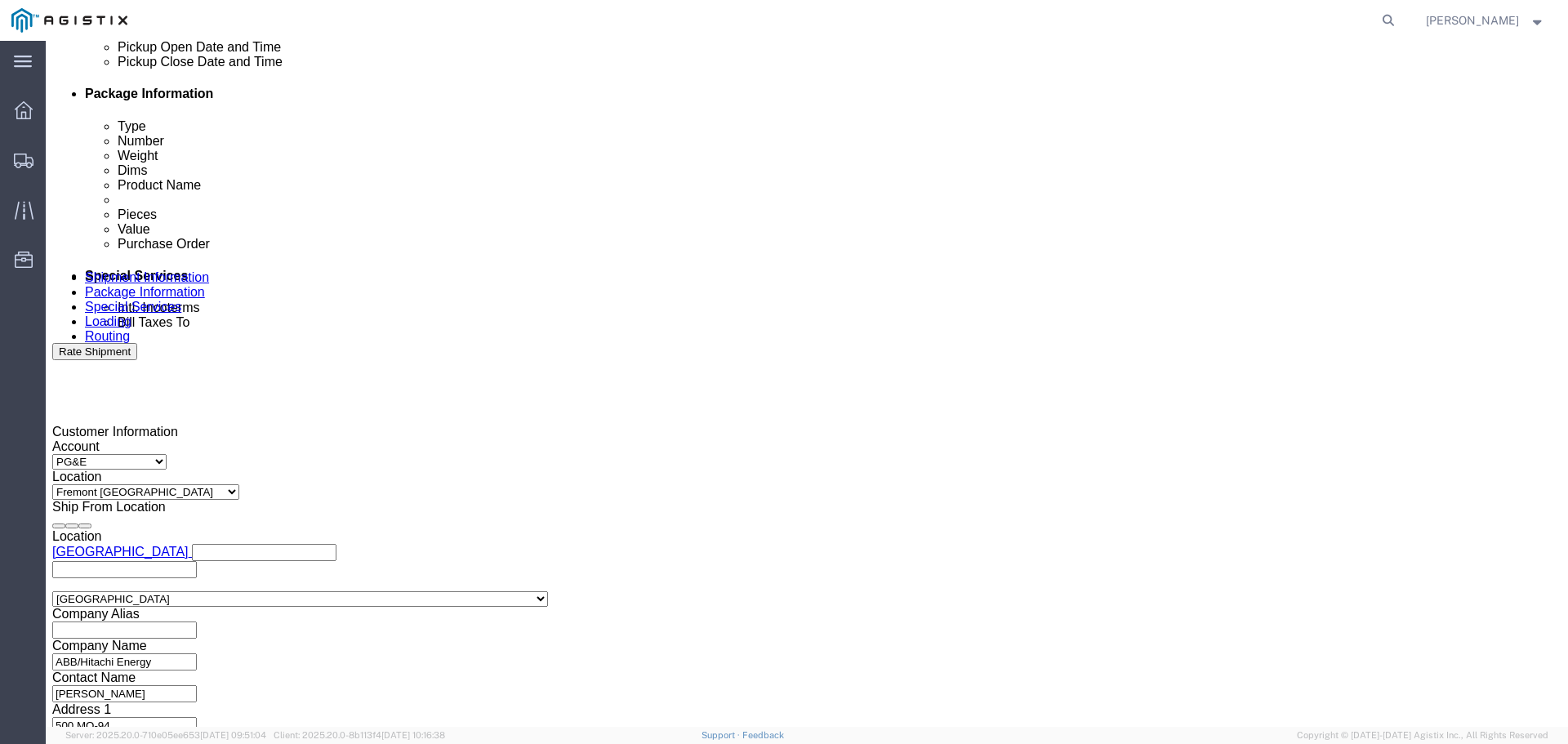
scroll to position [865, 0]
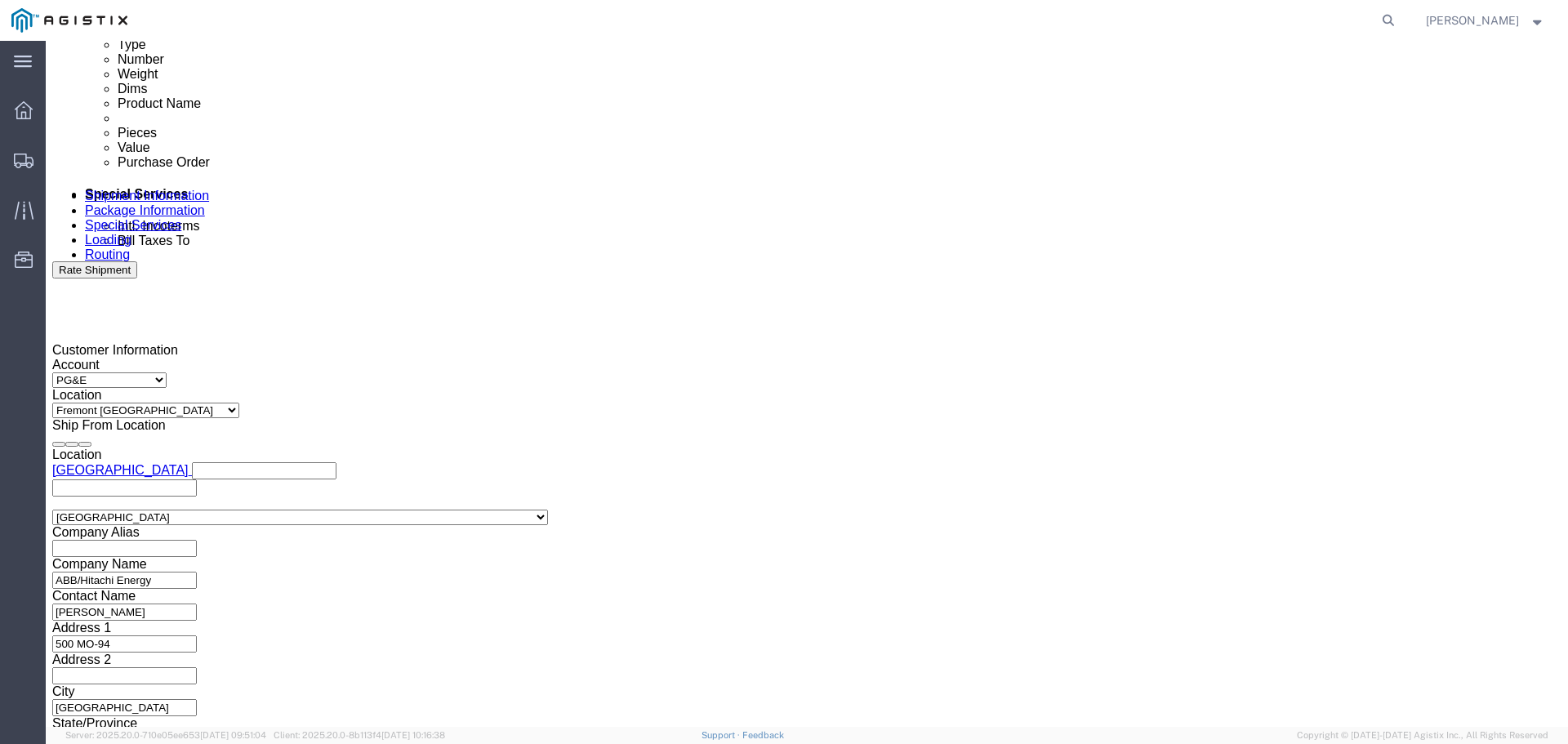
click input "text"
type input "3501398919"
select select "BOL"
type input "JC0002A14"
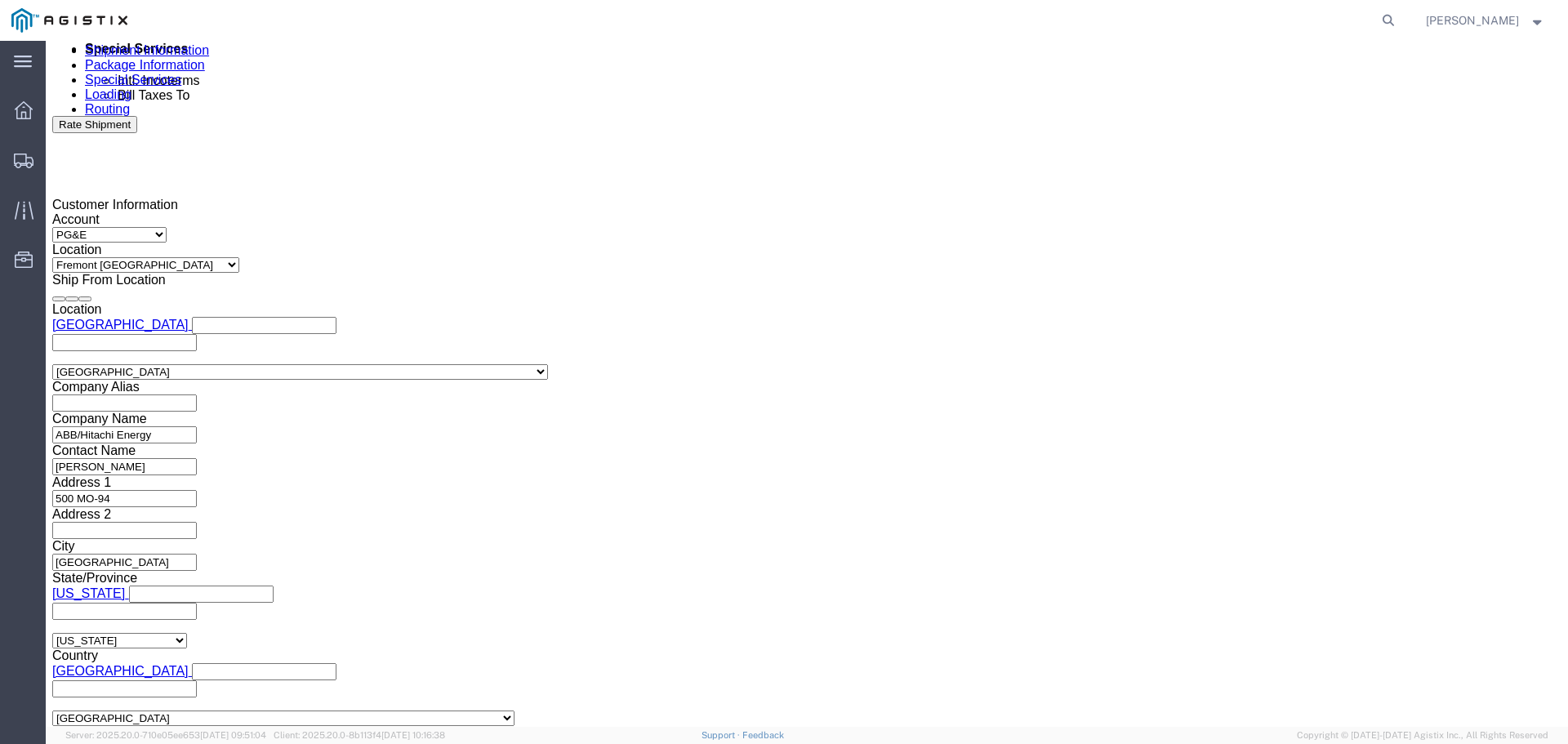
scroll to position [1110, 0]
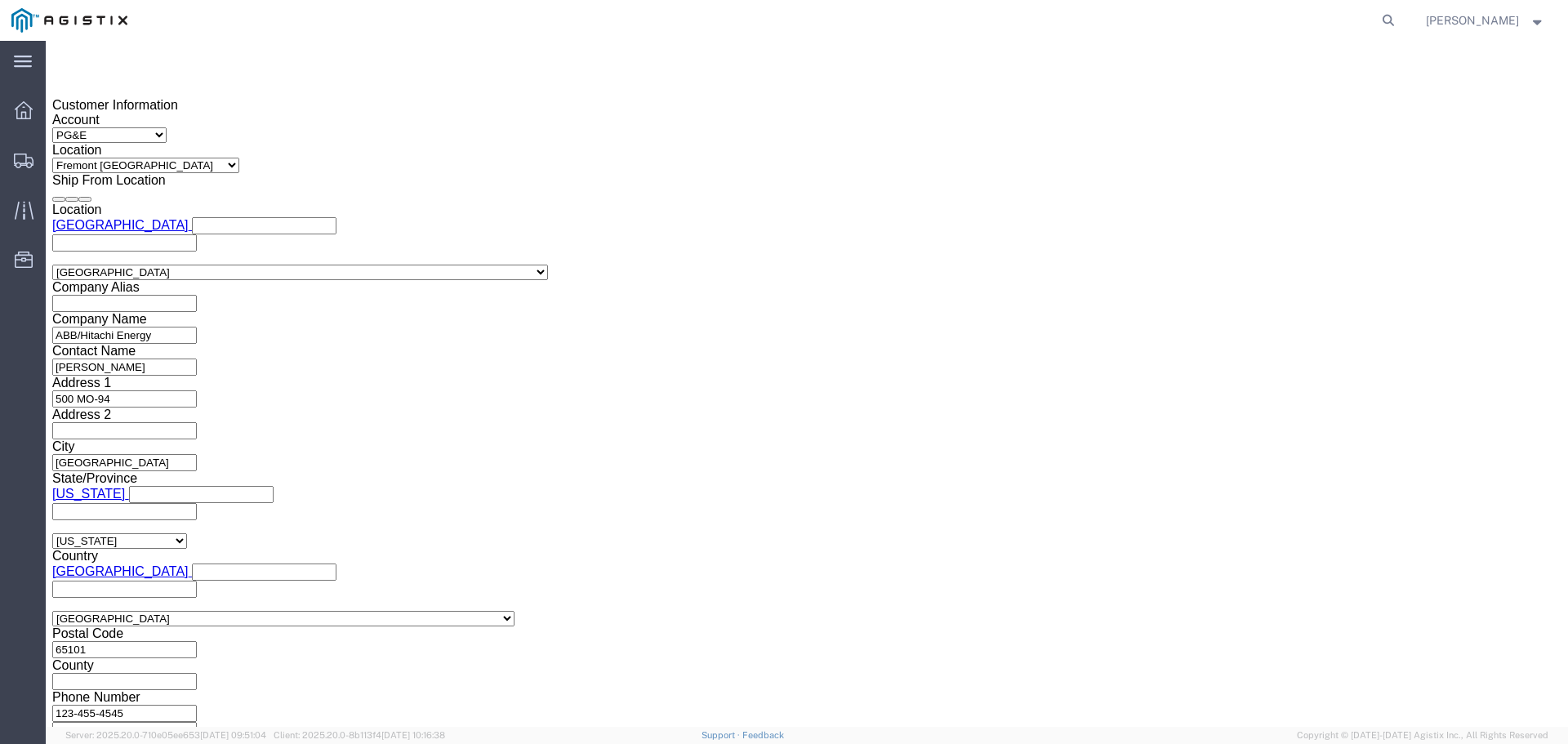
click button "Continue"
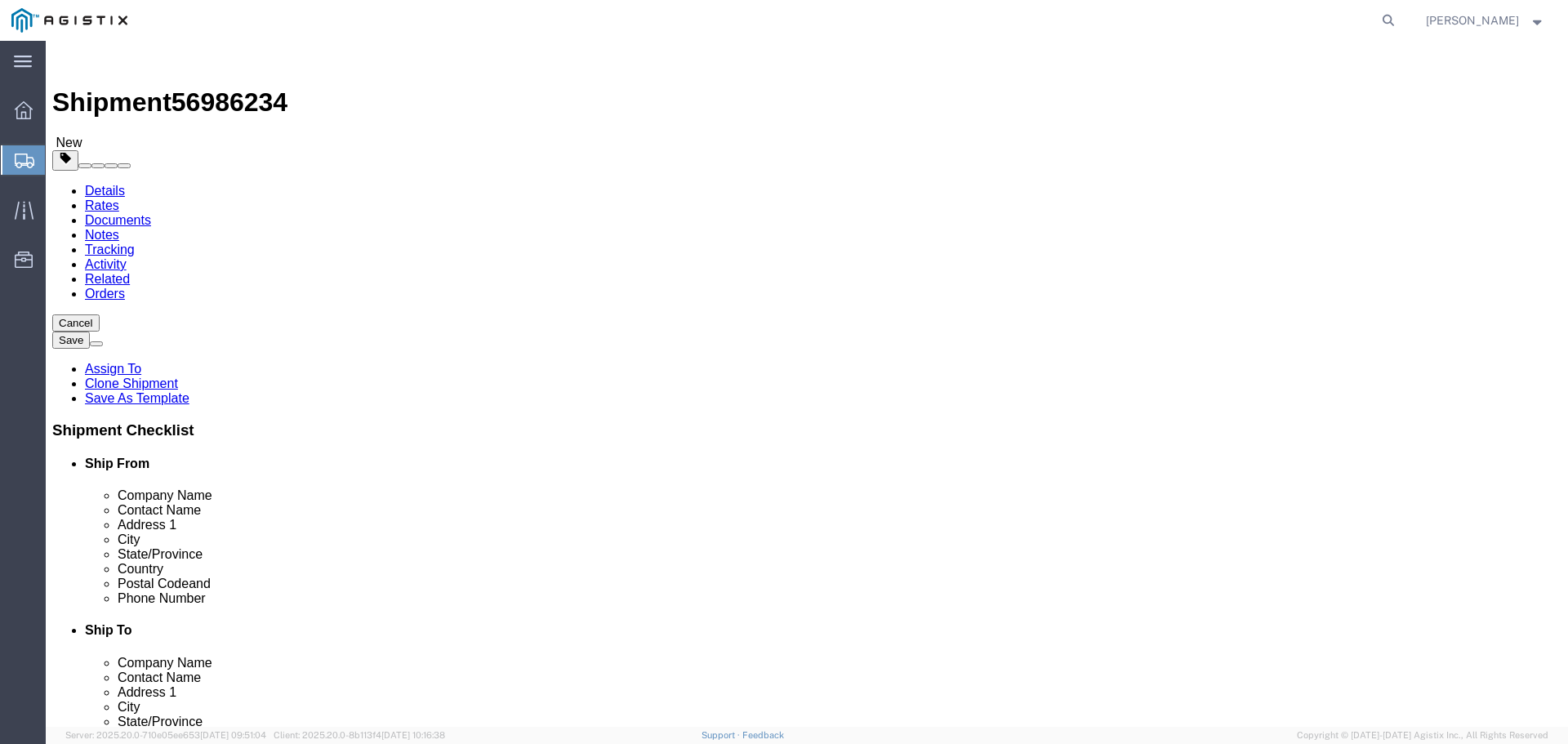
click input "text"
click input "7"
type input "1"
type input "7"
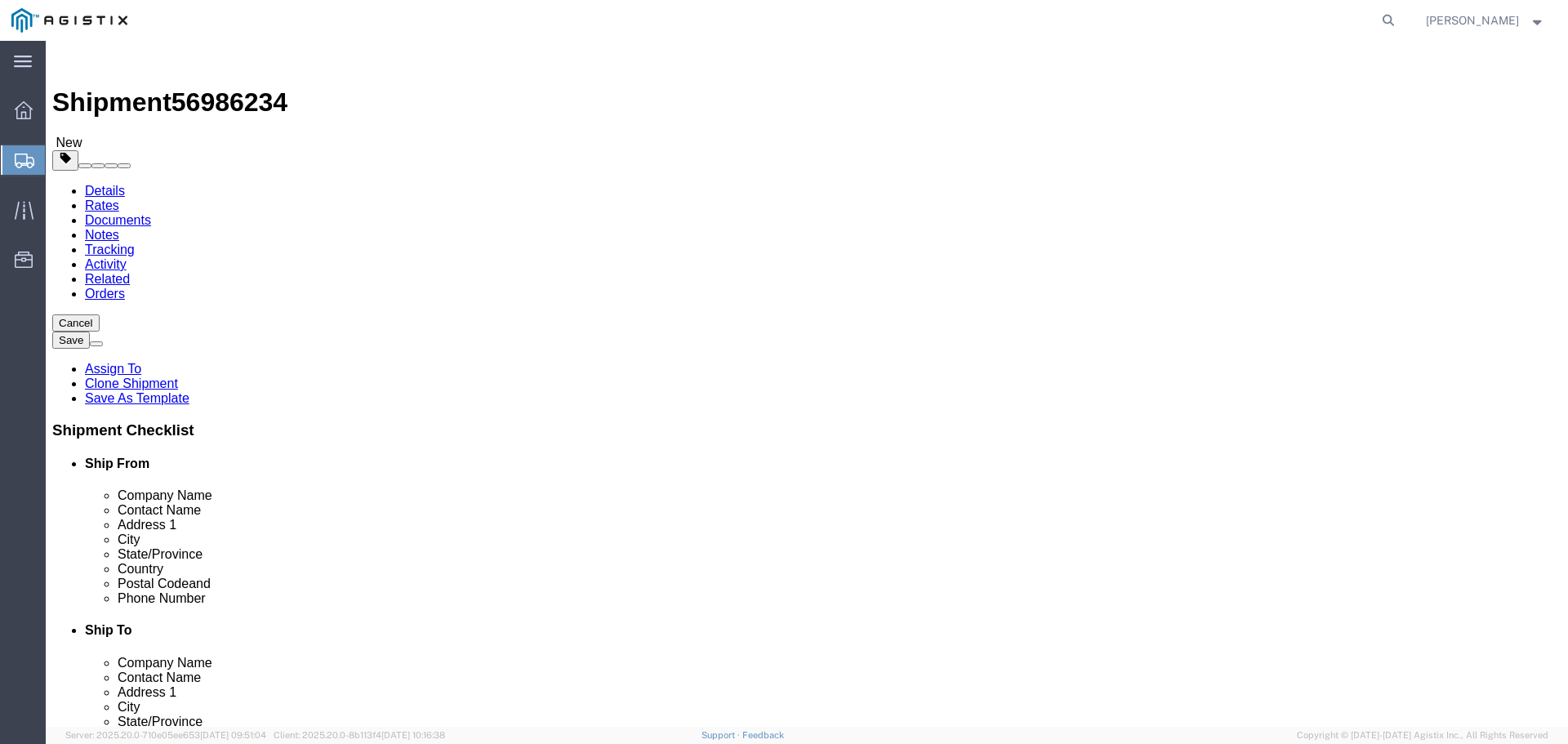
type input "522"
type input "72"
type input "7"
click dd "0.00 Each"
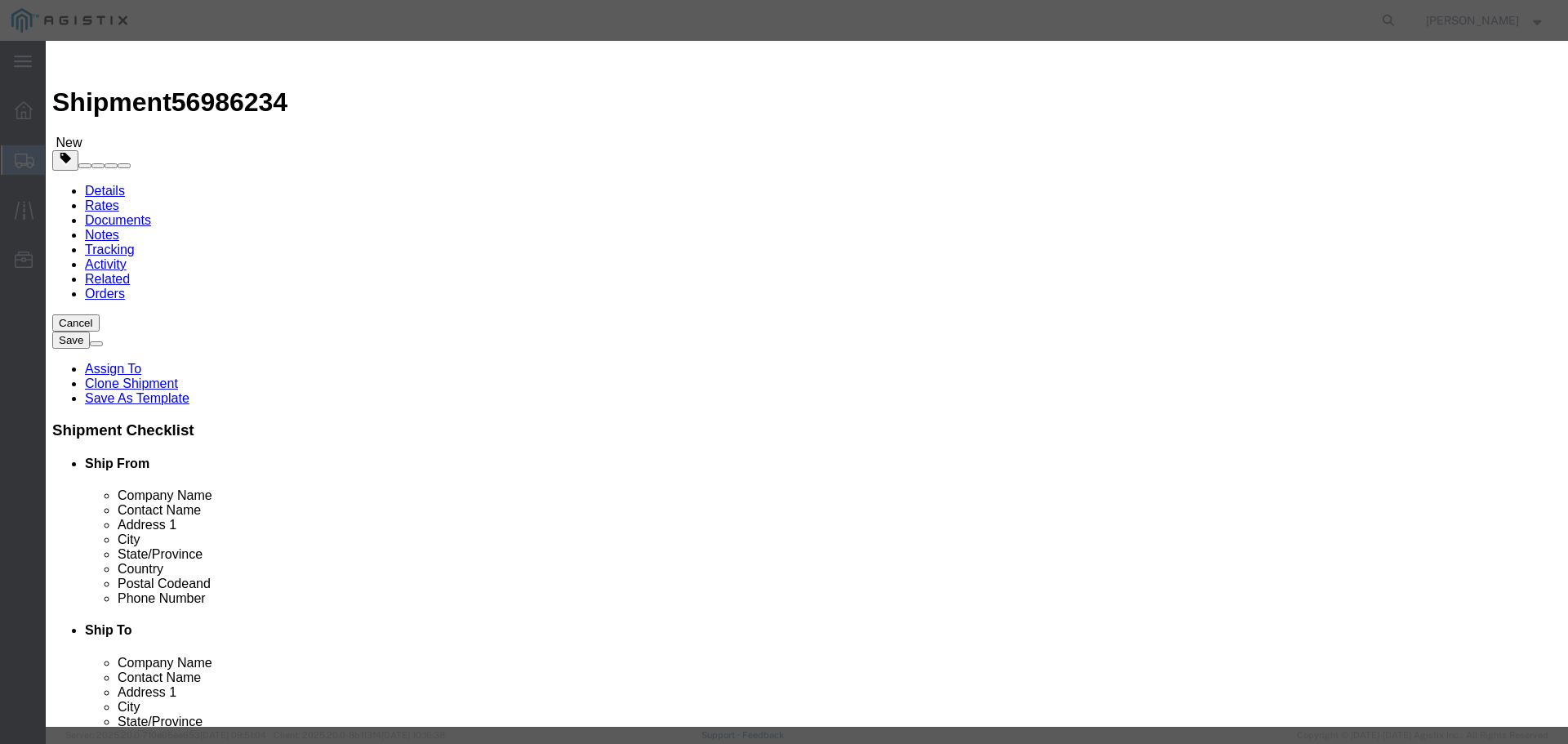
click input "0.00"
type input "7"
click button "Save & Close"
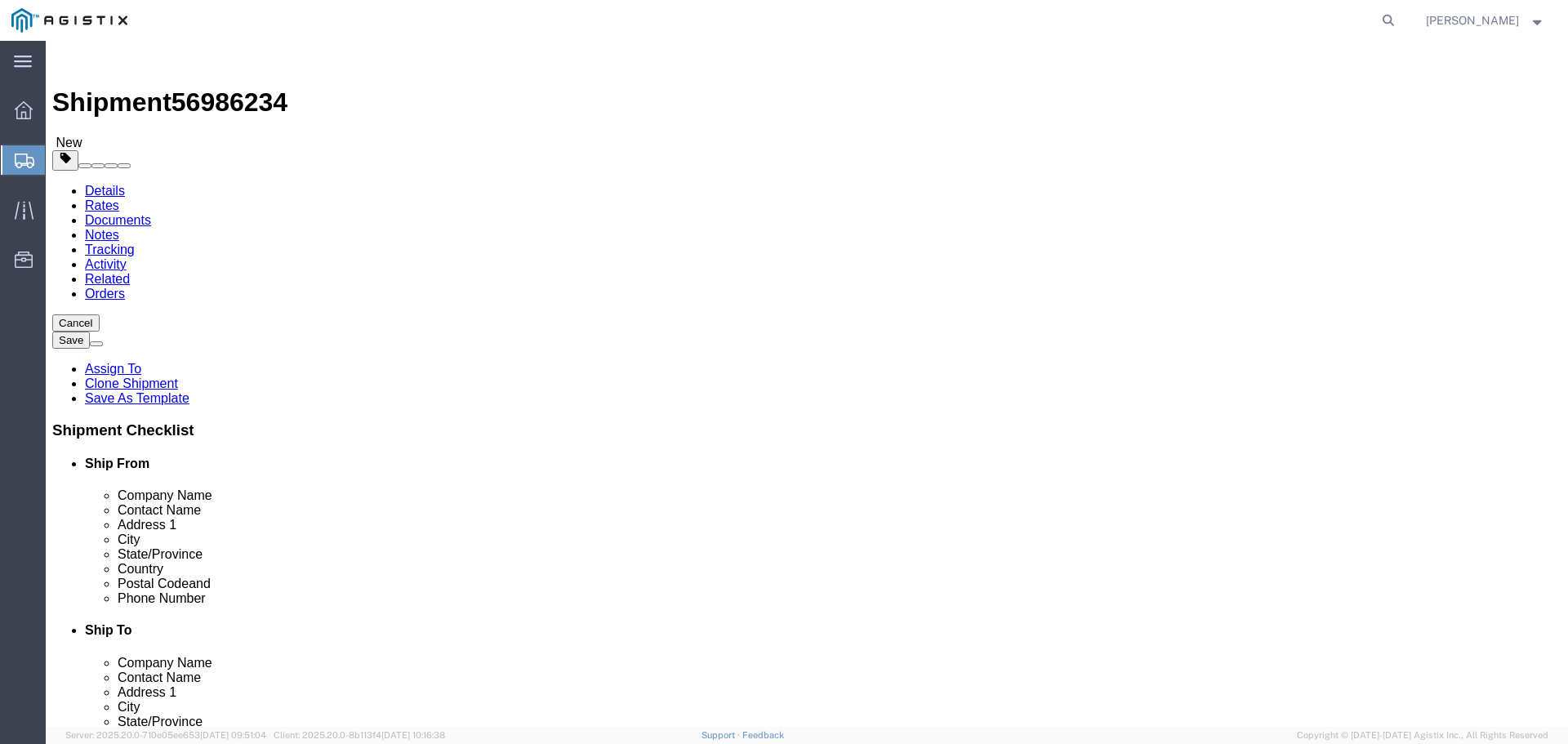
click button "Continue"
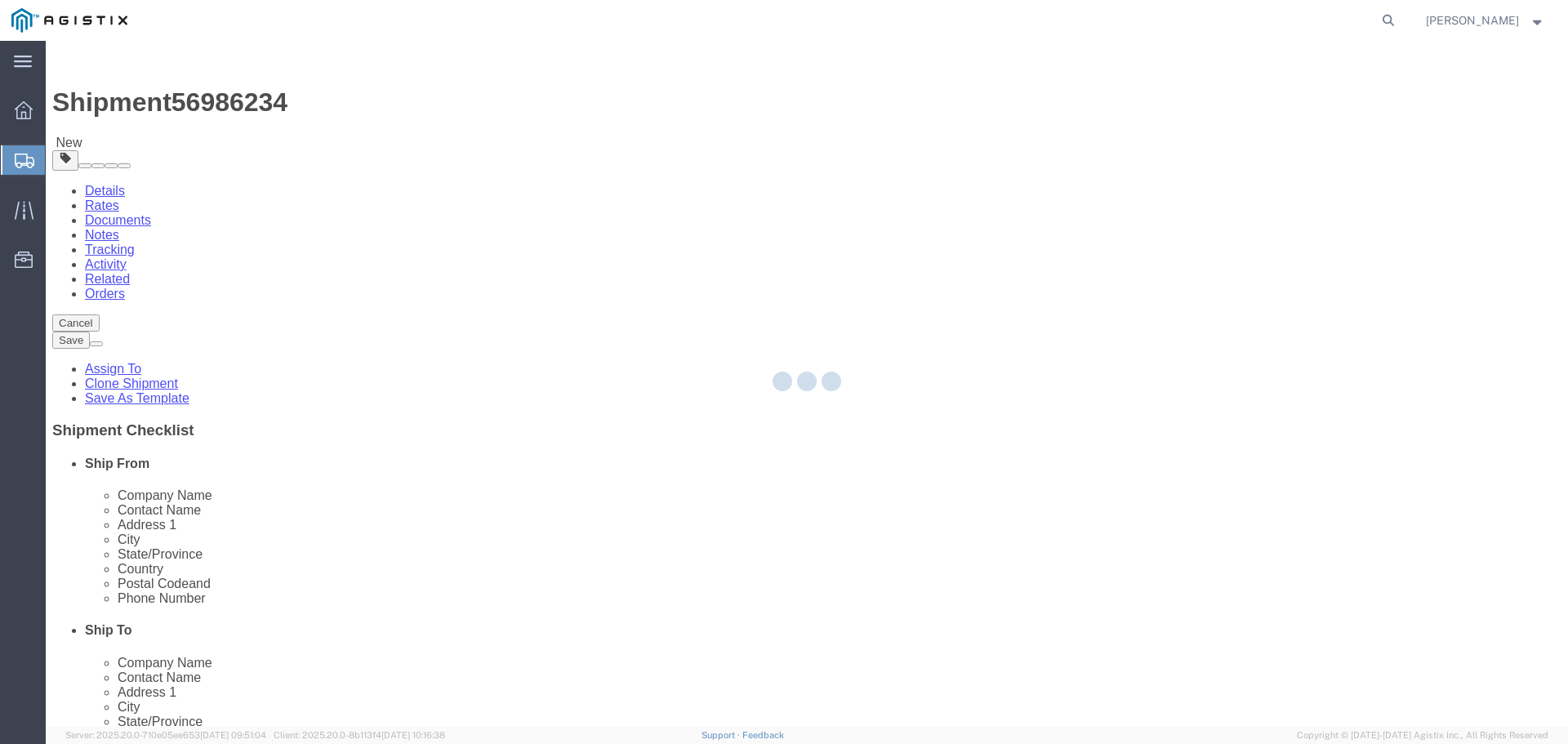
select select
select select "COSTCENTER"
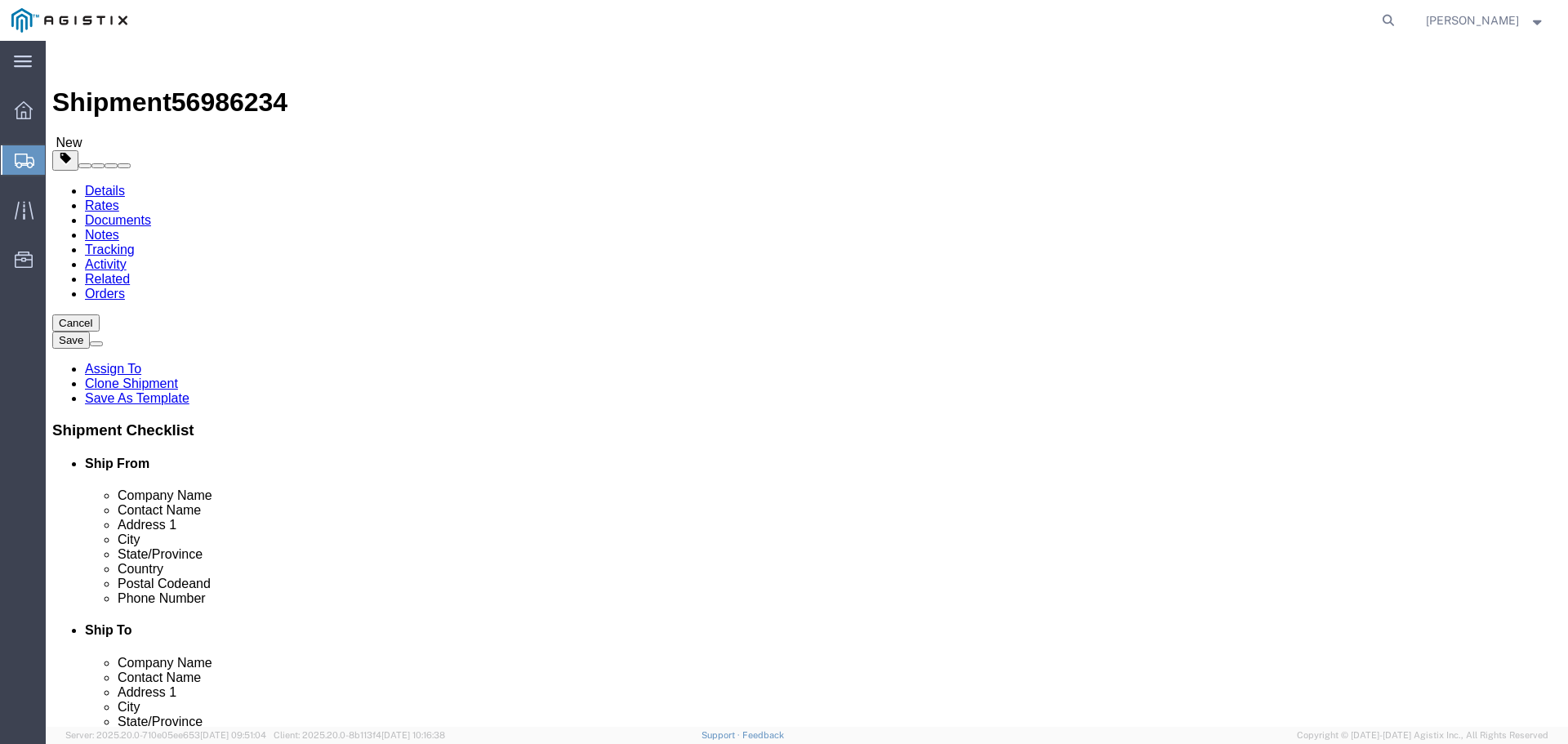
click link "Documents"
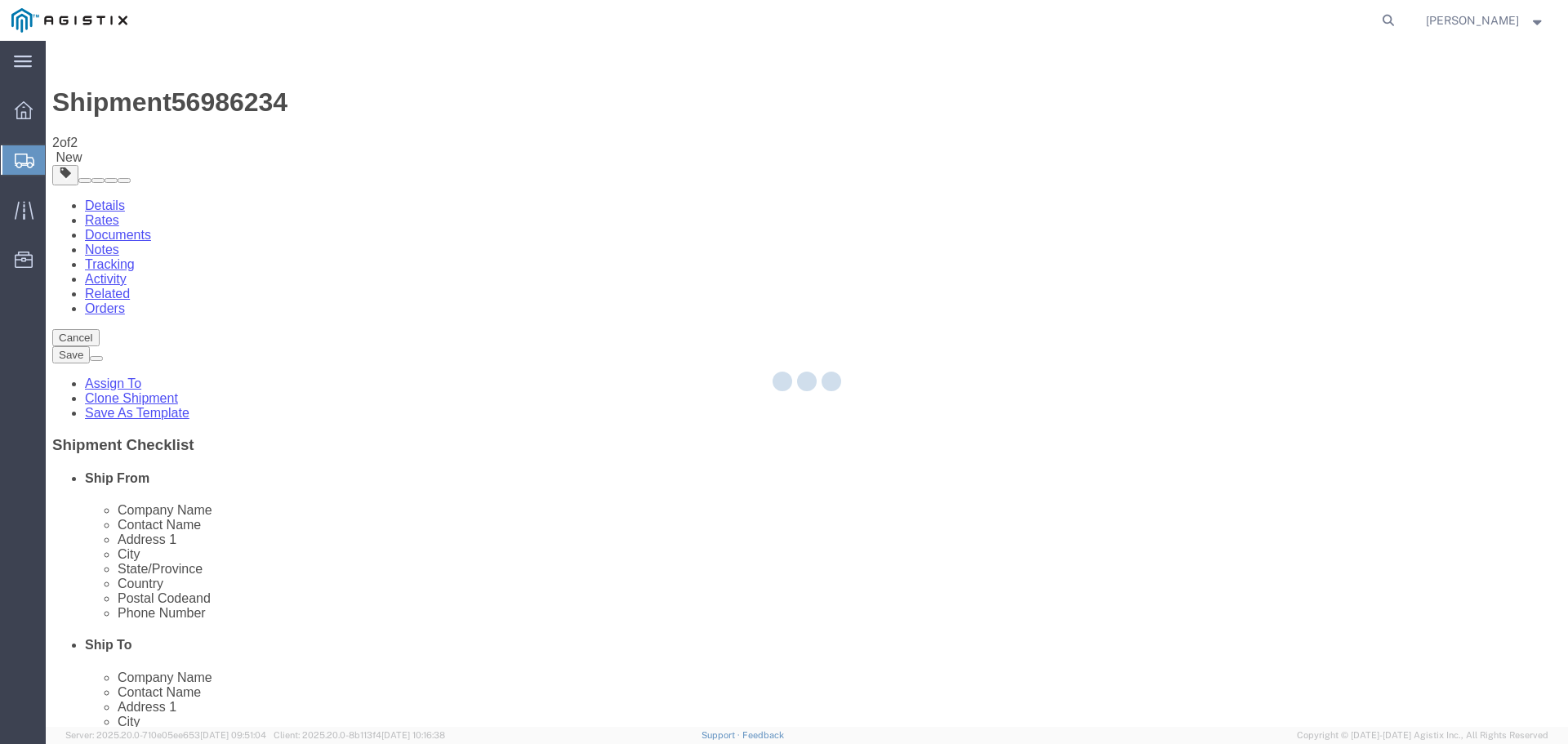
select select "54011"
select select "19740"
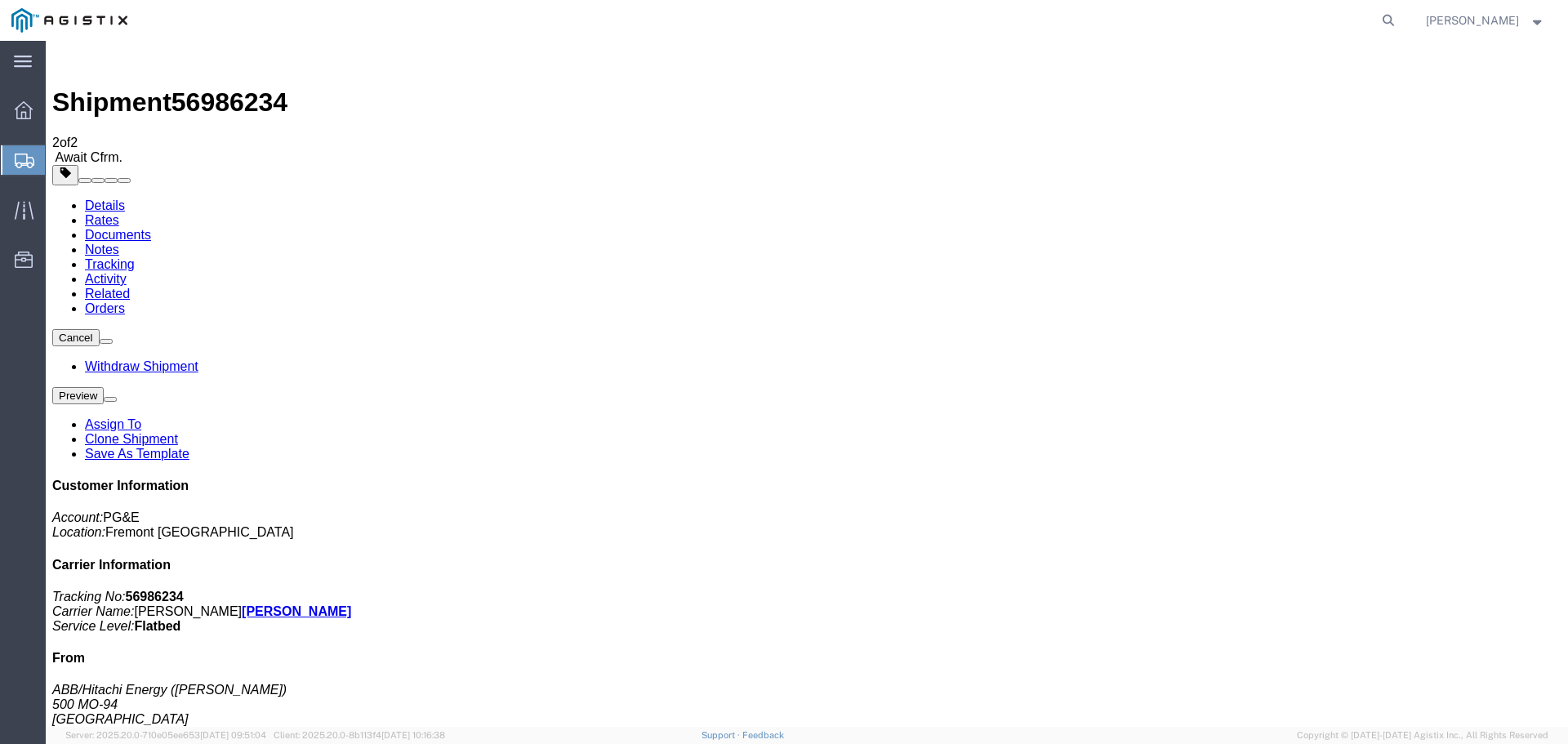
click at [0, 0] on span "Create from Template" at bounding box center [0, 0] width 0 height 0
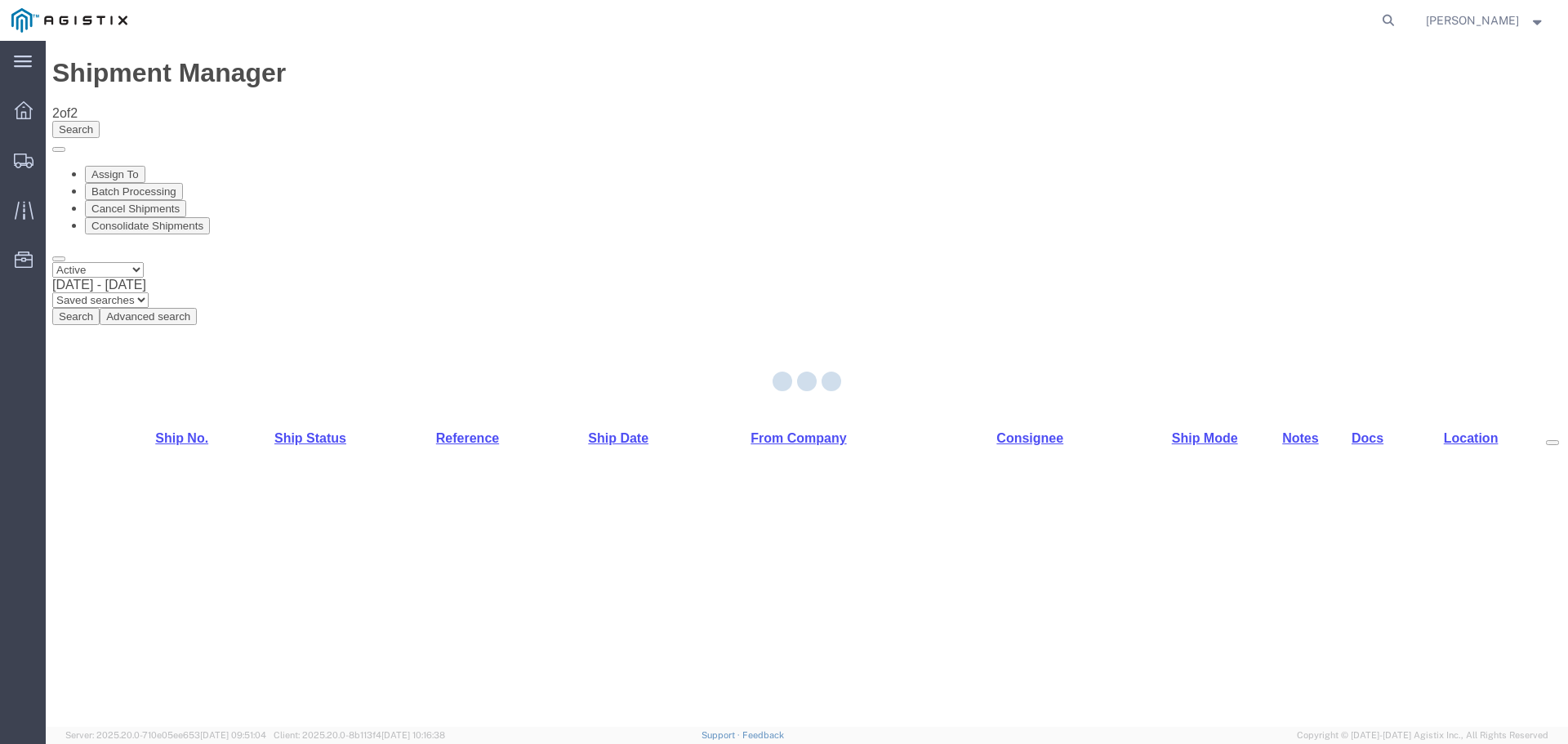
select select "54011"
select select "19740"
select select "PURCHORD"
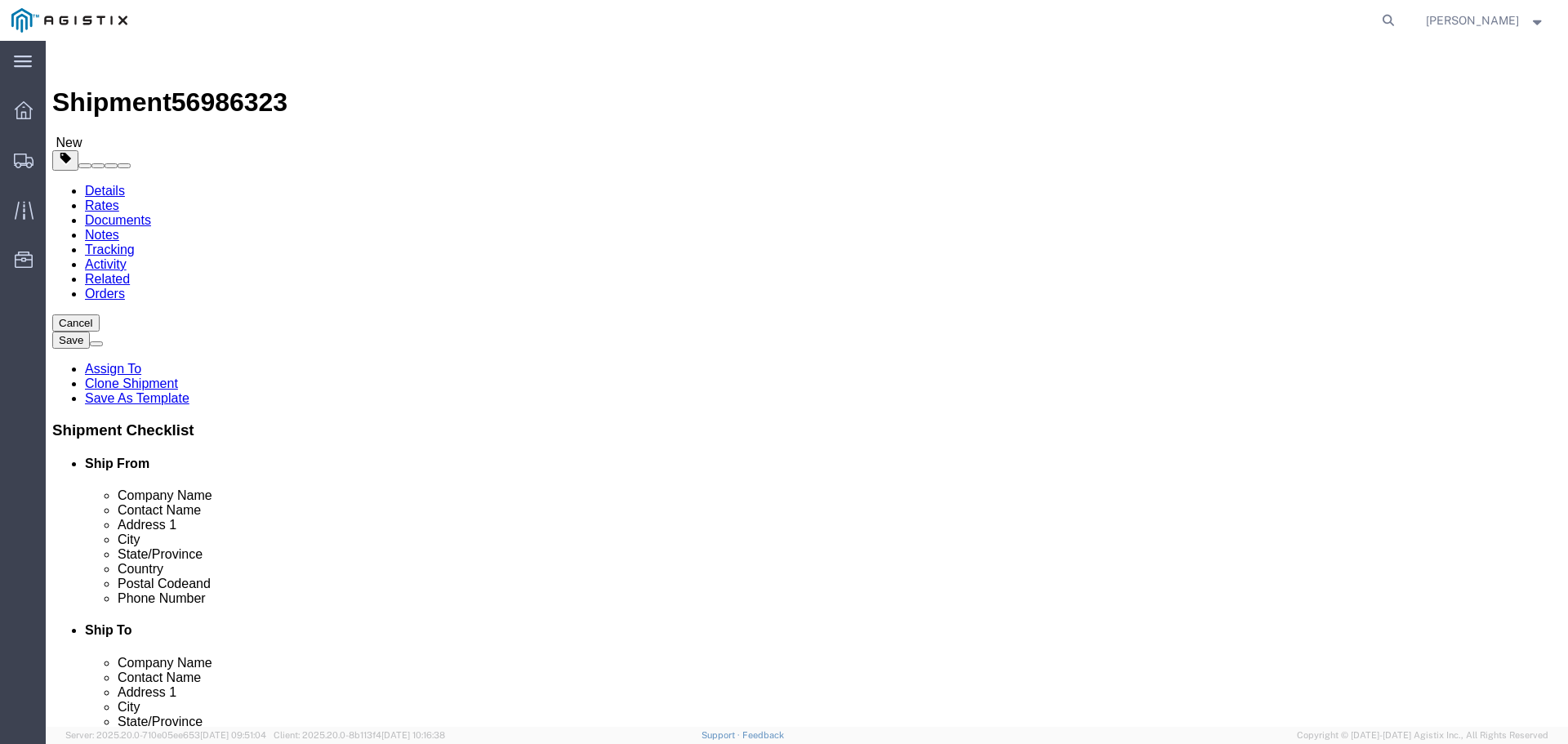
click input "text"
type input "X"
click label "Contact Name"
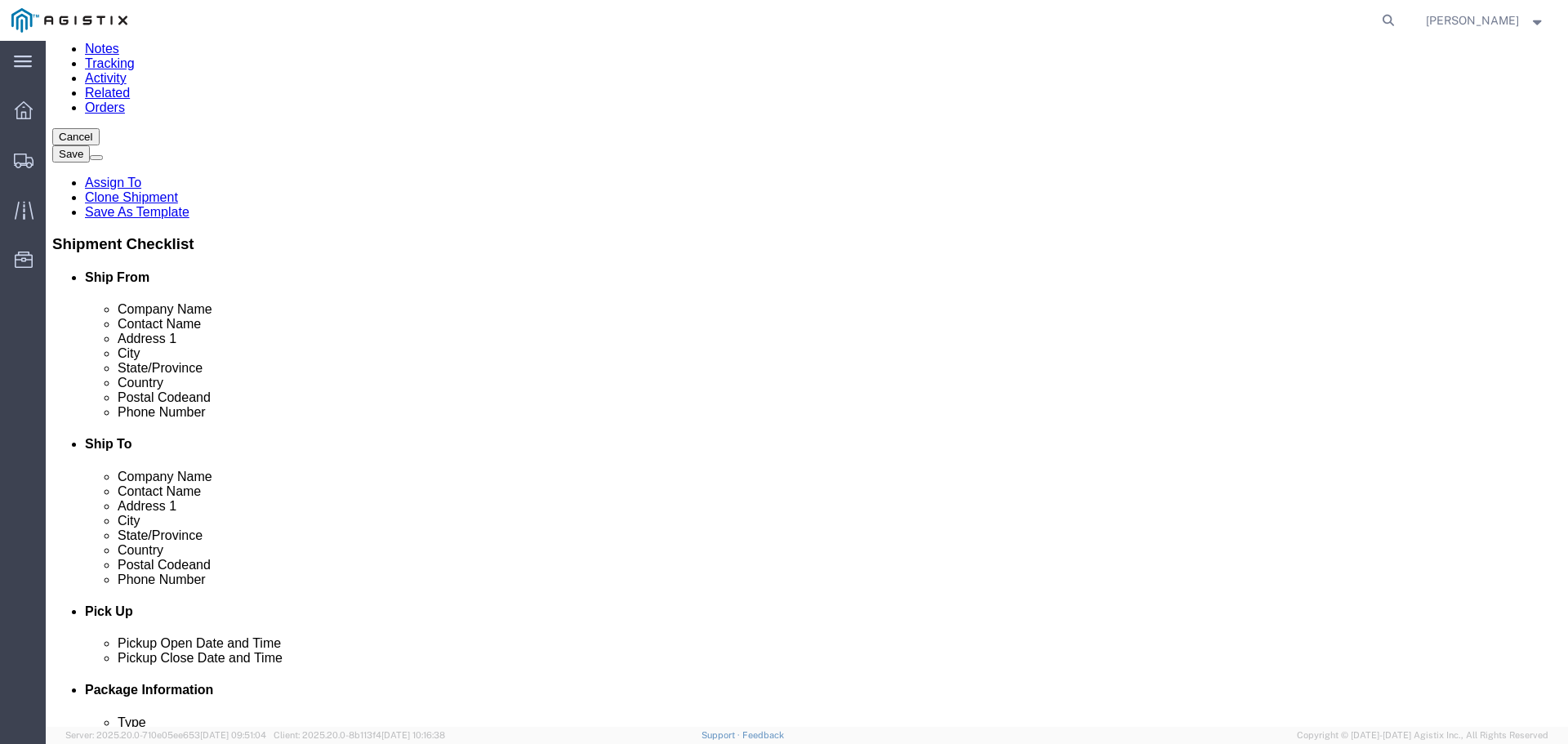
scroll to position [408, 0]
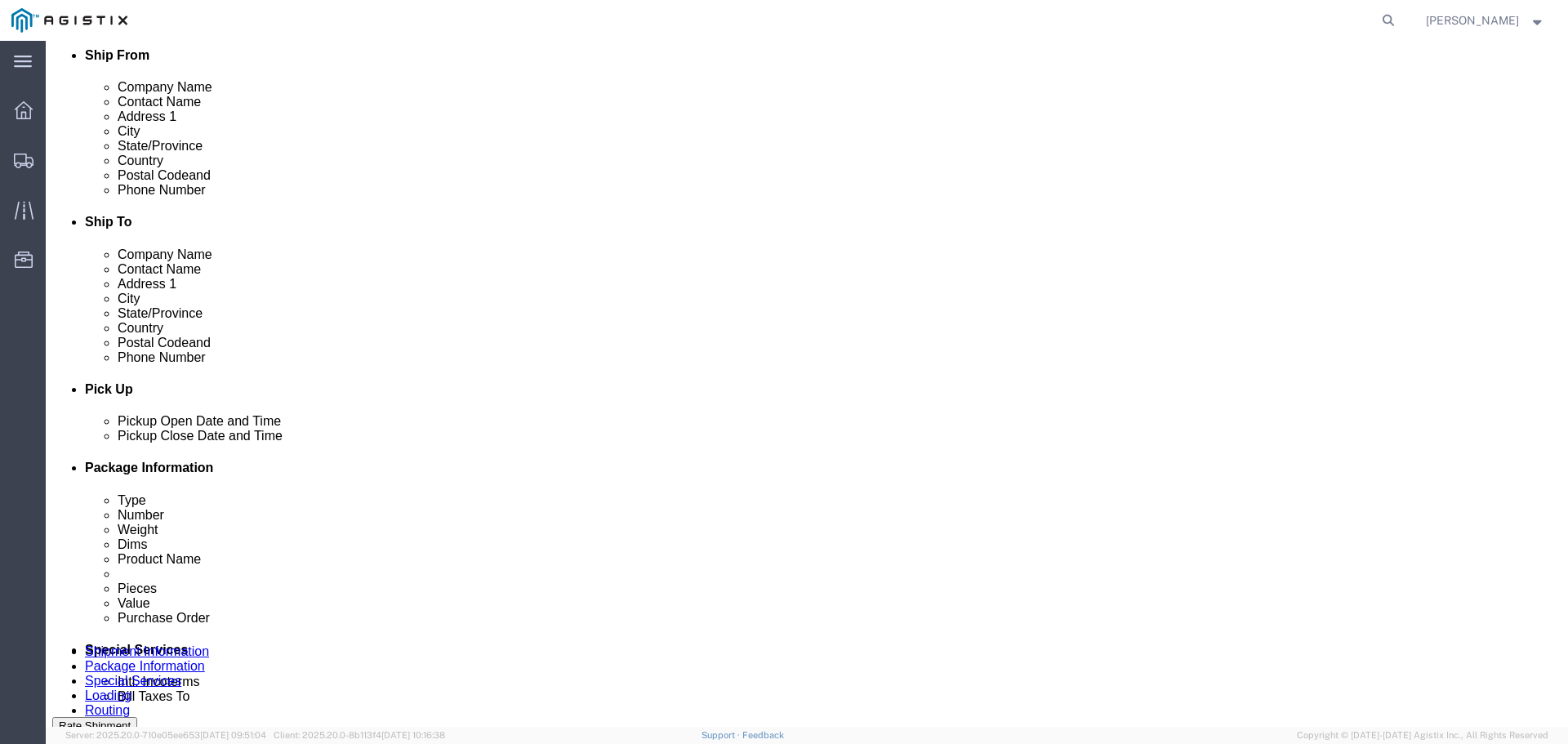
click input "text"
type input "123-455-4545"
drag, startPoint x: 587, startPoint y: 369, endPoint x: 612, endPoint y: 373, distance: 25.3
click div "Ship From Location Location [GEOGRAPHIC_DATA] Select My Profile Location (OBSOL…"
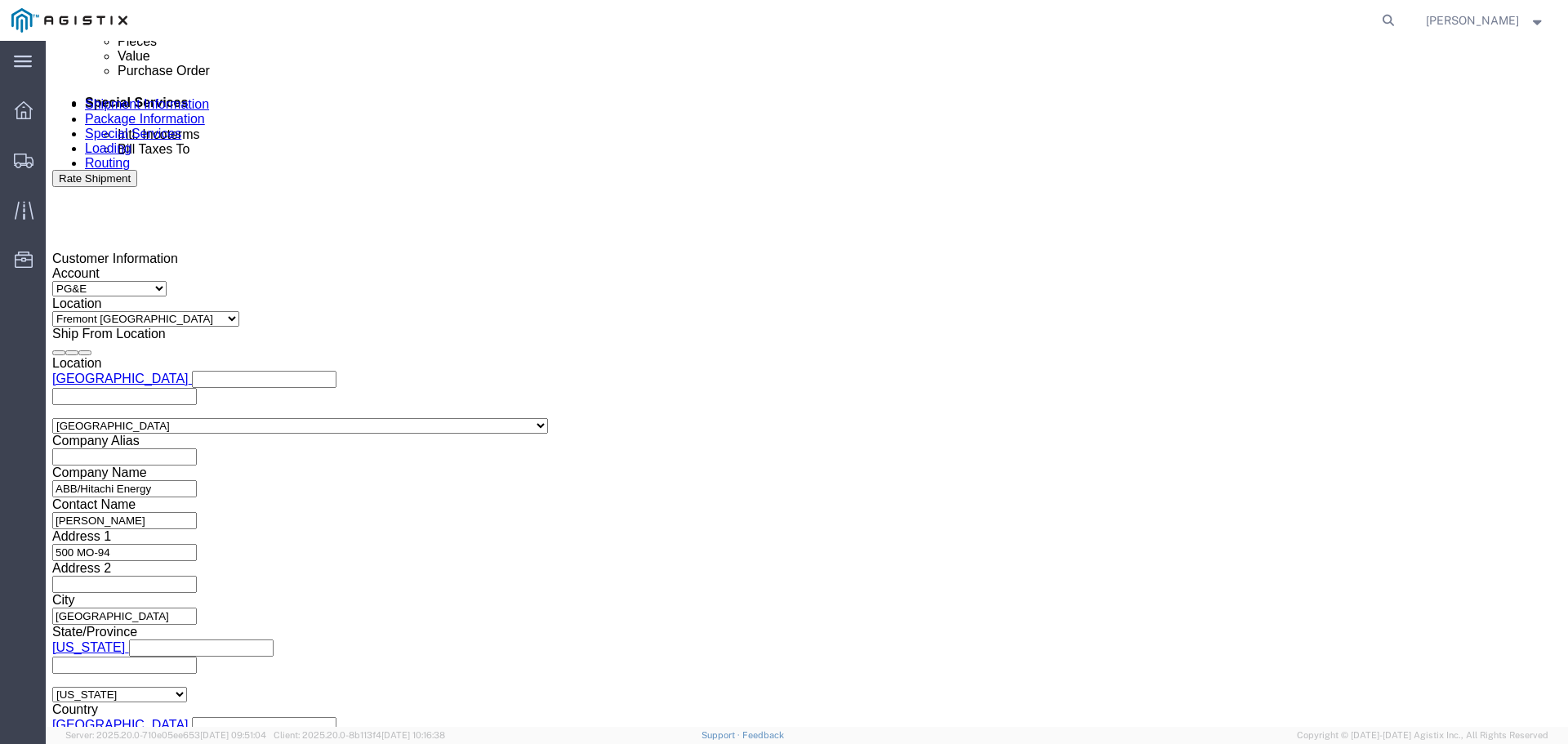
scroll to position [981, 0]
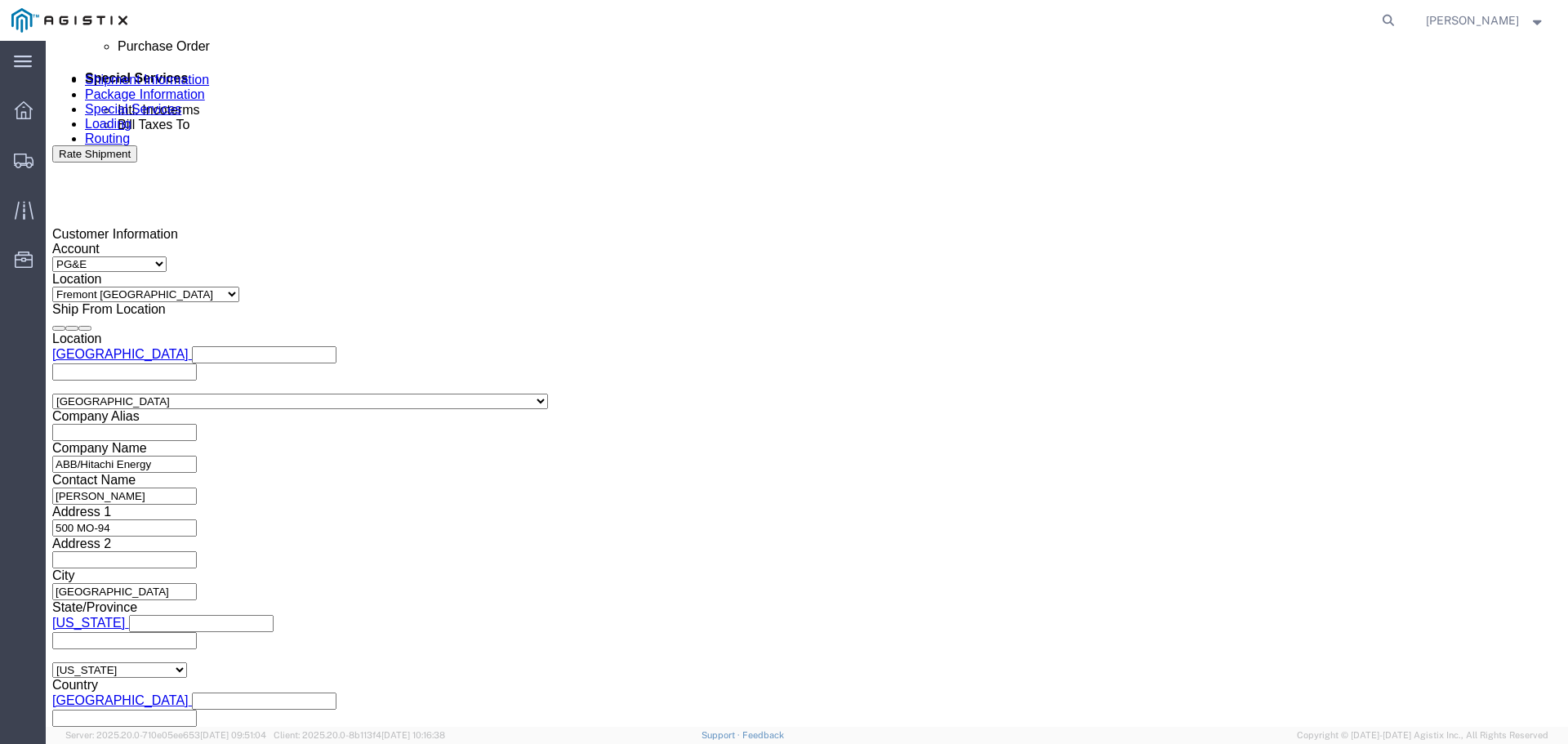
click div
click button "Apply"
click div
click button "Apply"
click input "text"
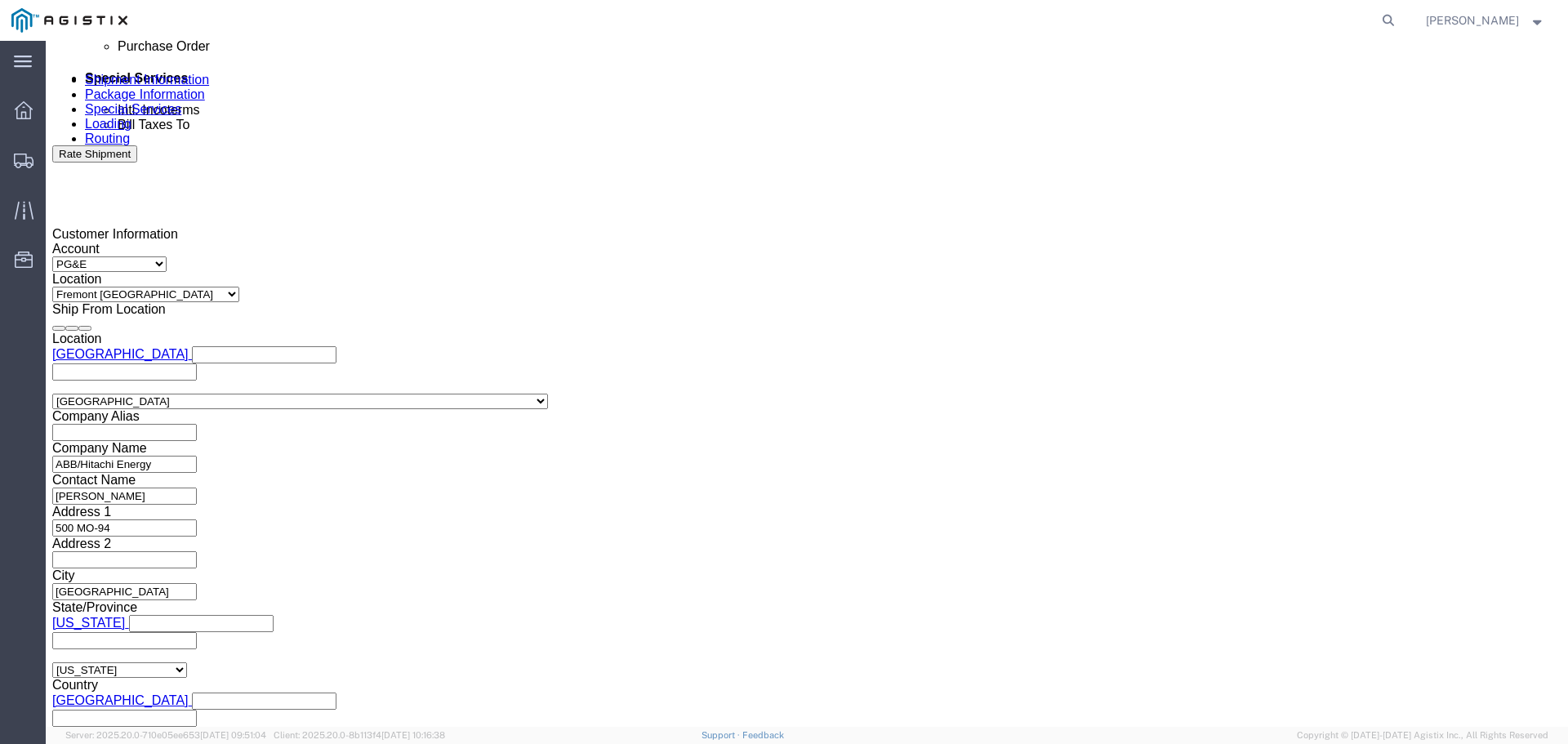
type input "3501415270"
select select "BOL"
type input "JC0002A15"
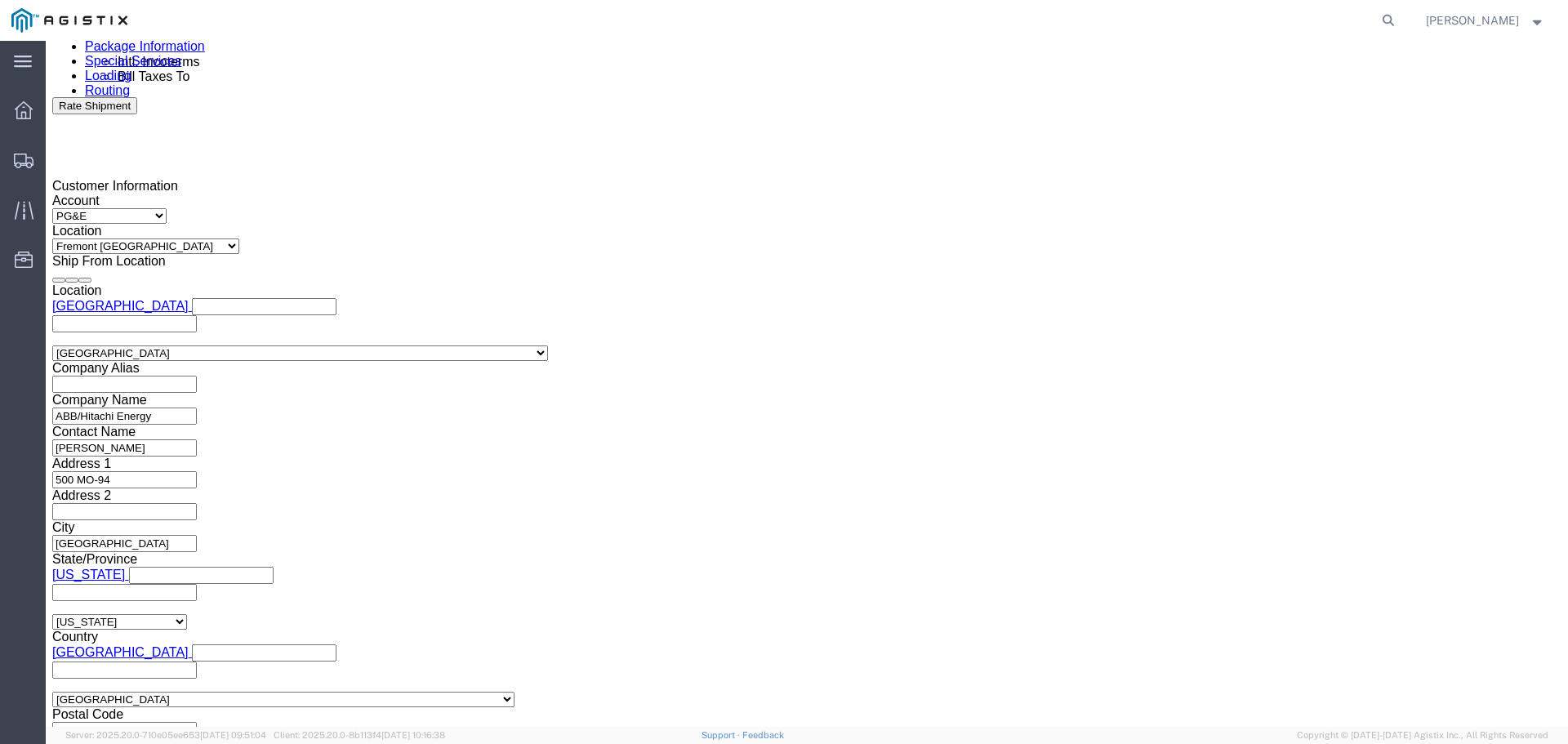
scroll to position [1110, 0]
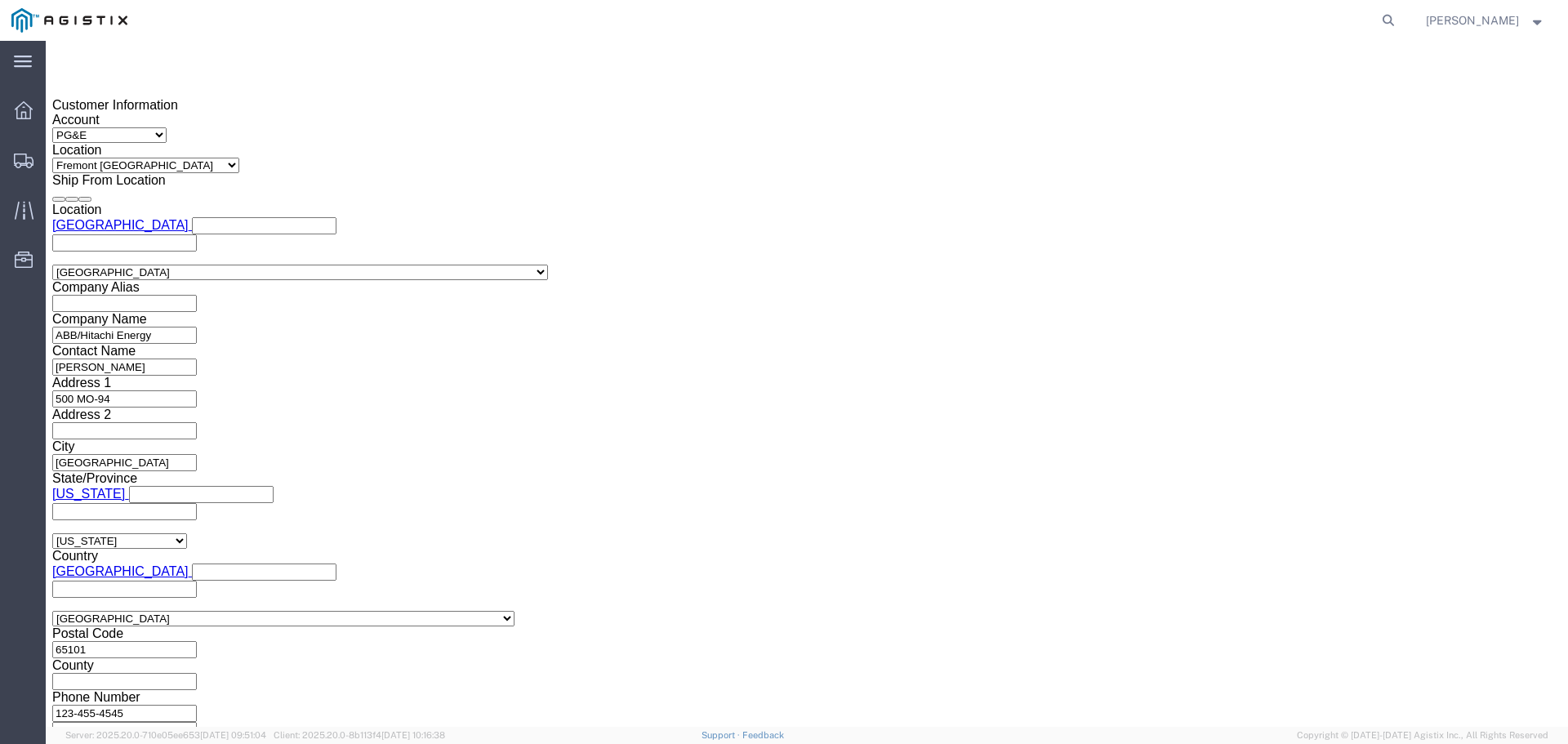
click button "Continue"
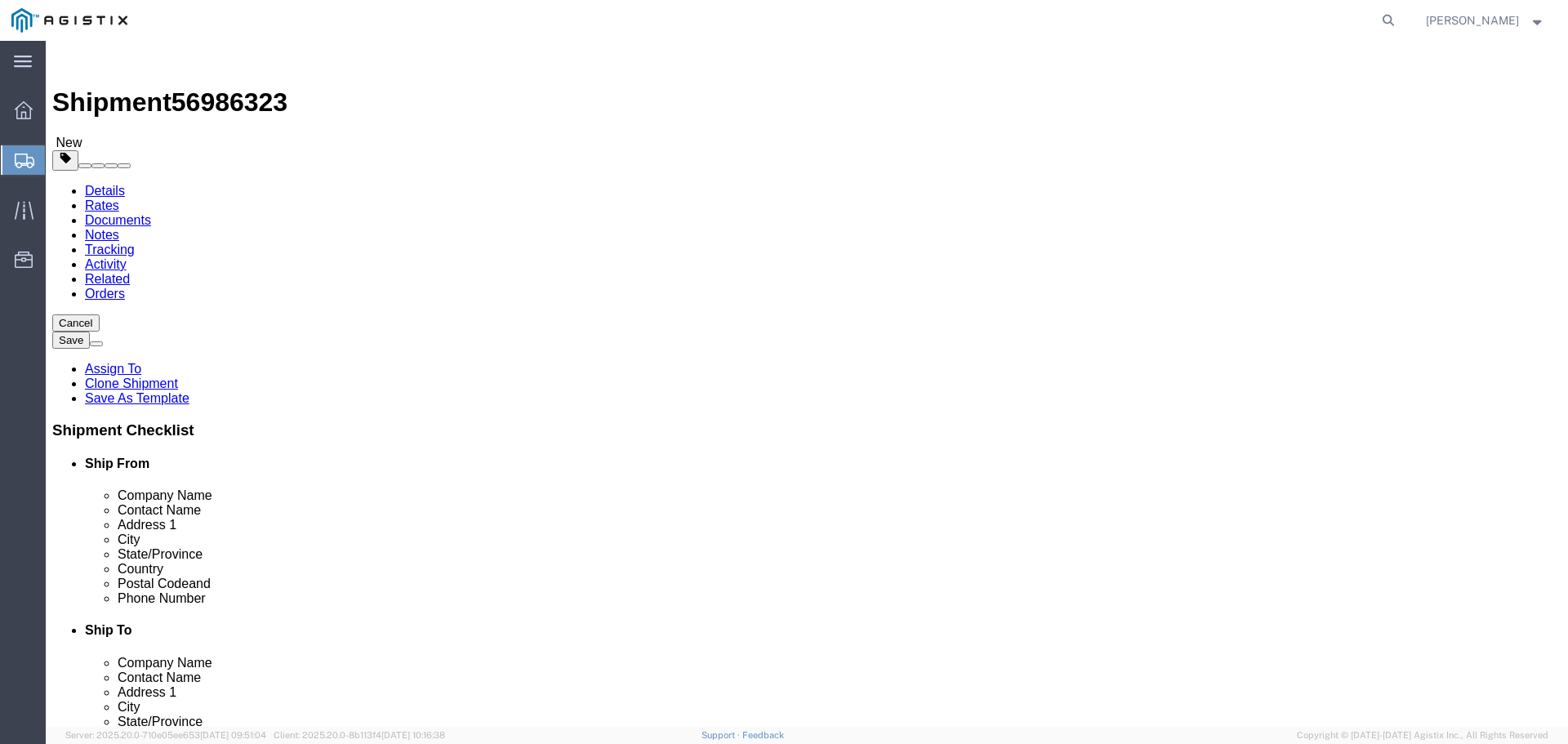
drag, startPoint x: 245, startPoint y: 322, endPoint x: 253, endPoint y: 319, distance: 8.5
click input "text"
type input "1"
click input "1"
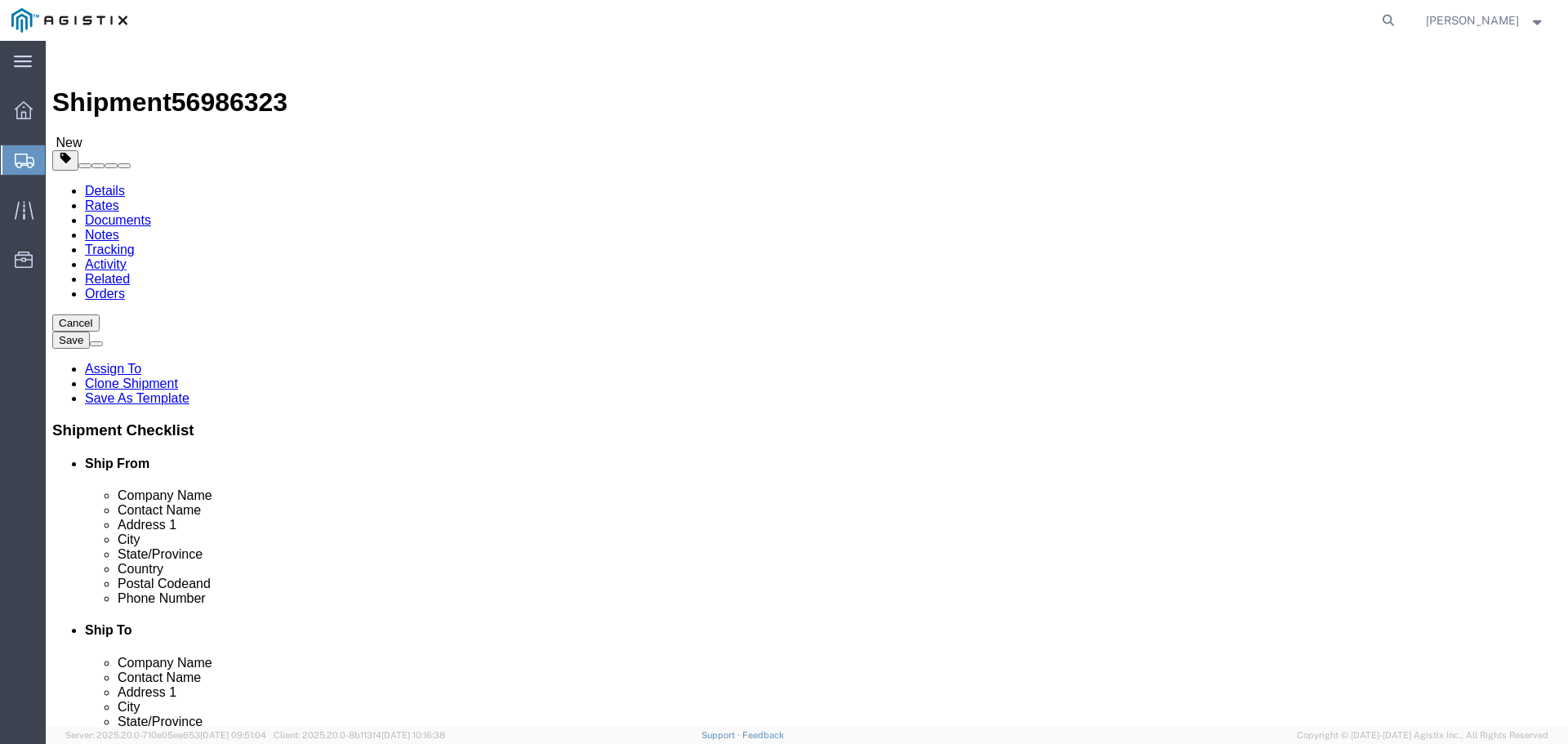
type input "9"
type input "346"
type input "72"
type input "18340"
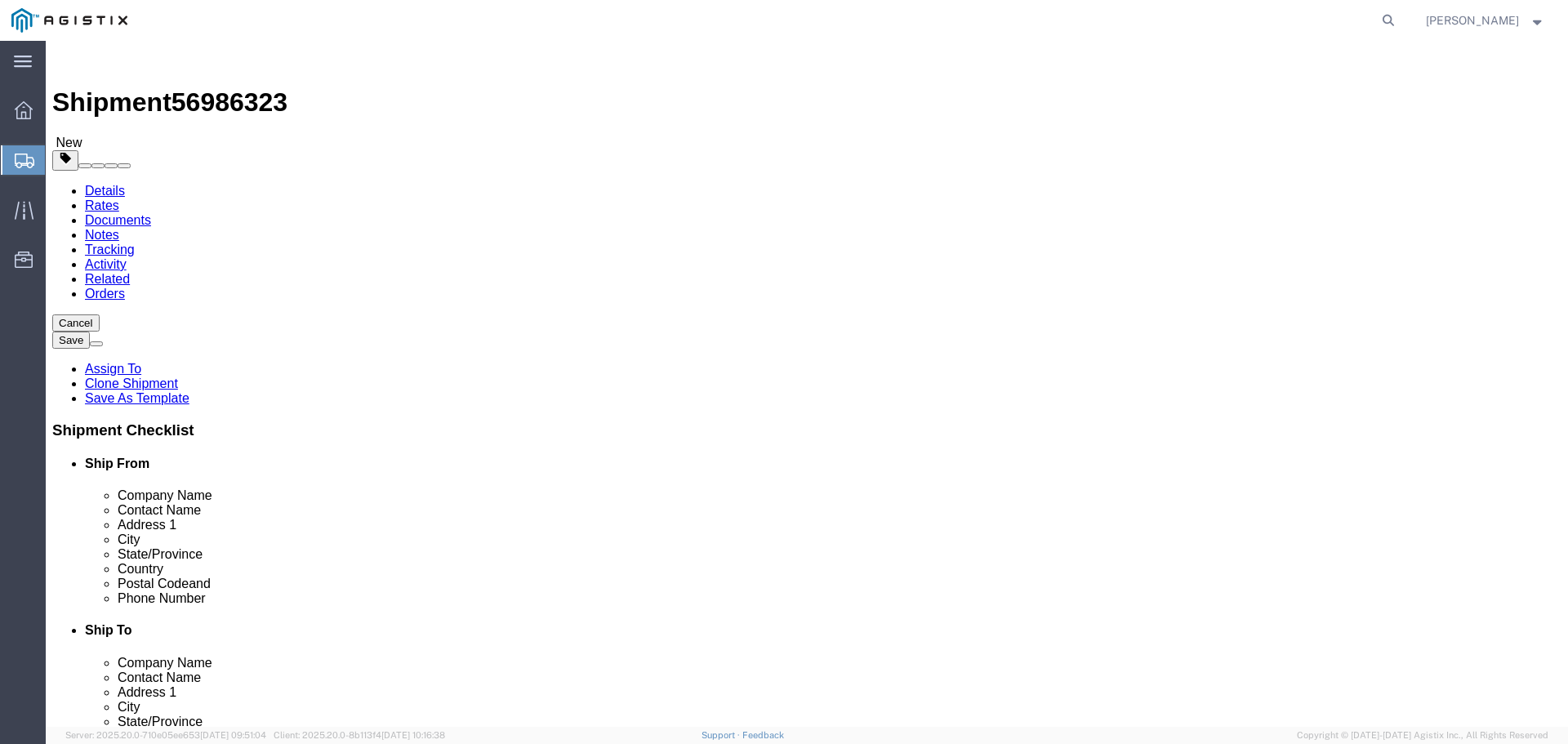
click div "9 x Pallet(s) Standard (Not Stackable) Package Type Select Bulk Bundle(s) Cardb…"
click dd "0.00 Each"
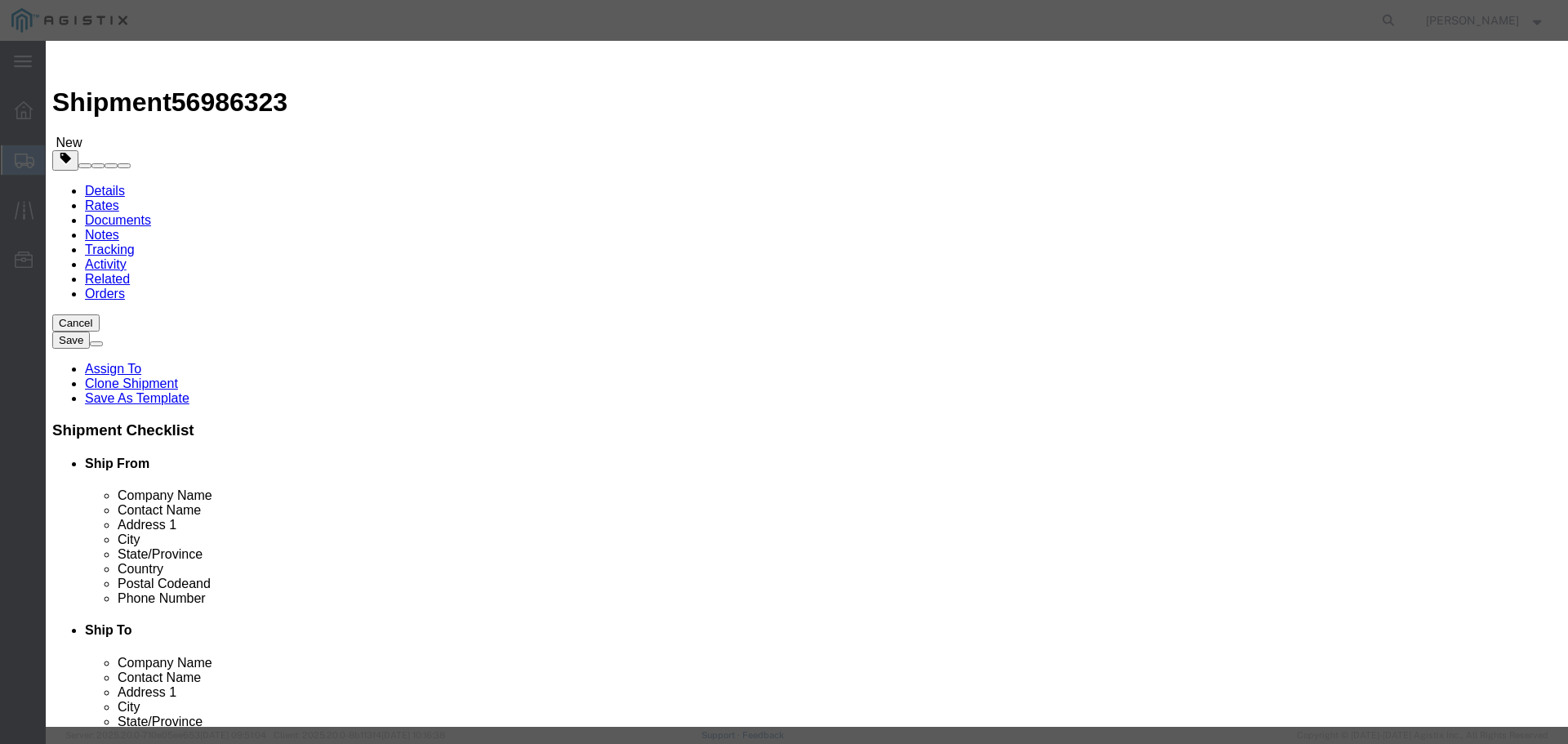
drag, startPoint x: 516, startPoint y: 160, endPoint x: 414, endPoint y: 160, distance: 102.0
click div "Pieces 0.00 Select Bag Barrels 100Board Feet Bottle Box Blister Pack Carats Can…"
type input "9"
click button "Save & Close"
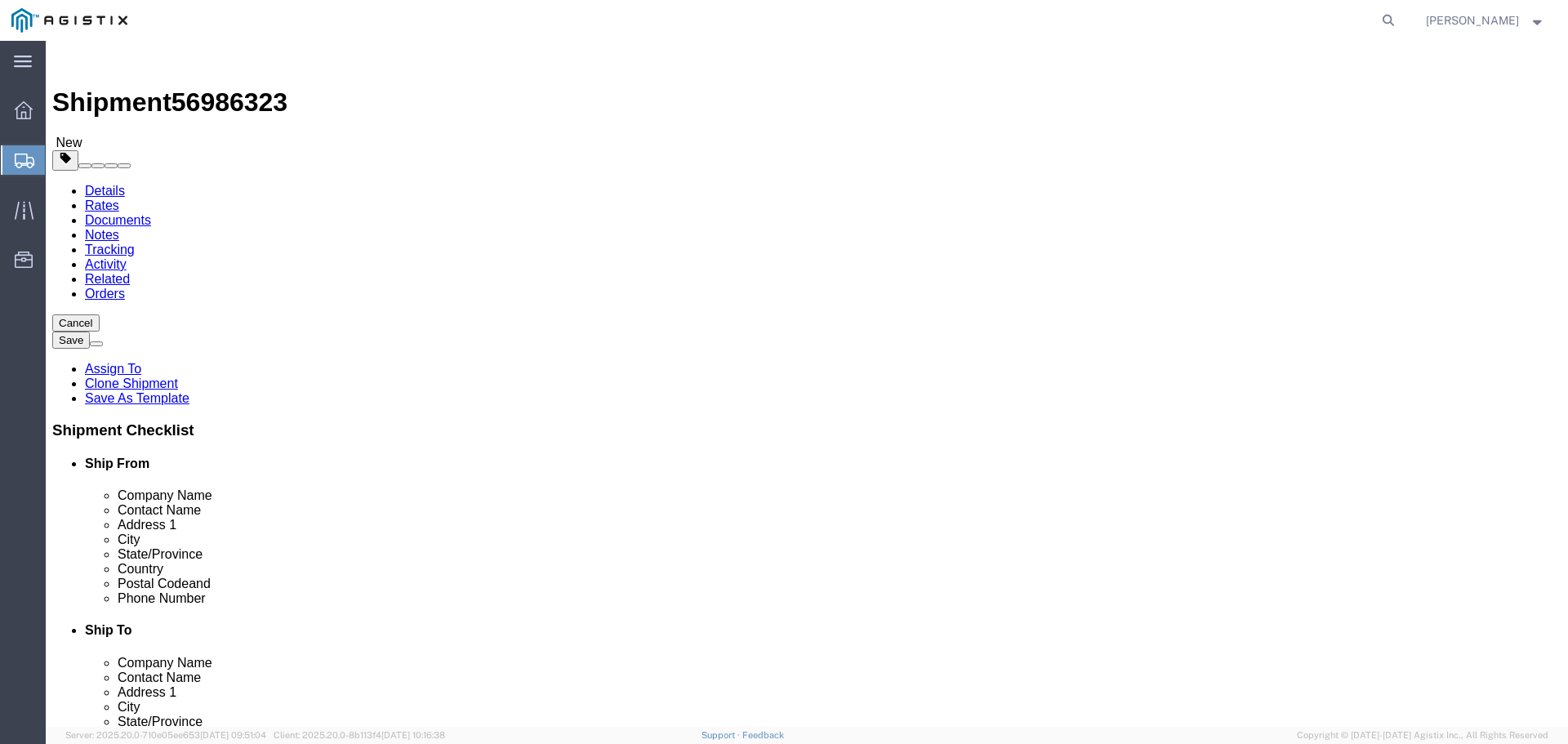
click button "Continue"
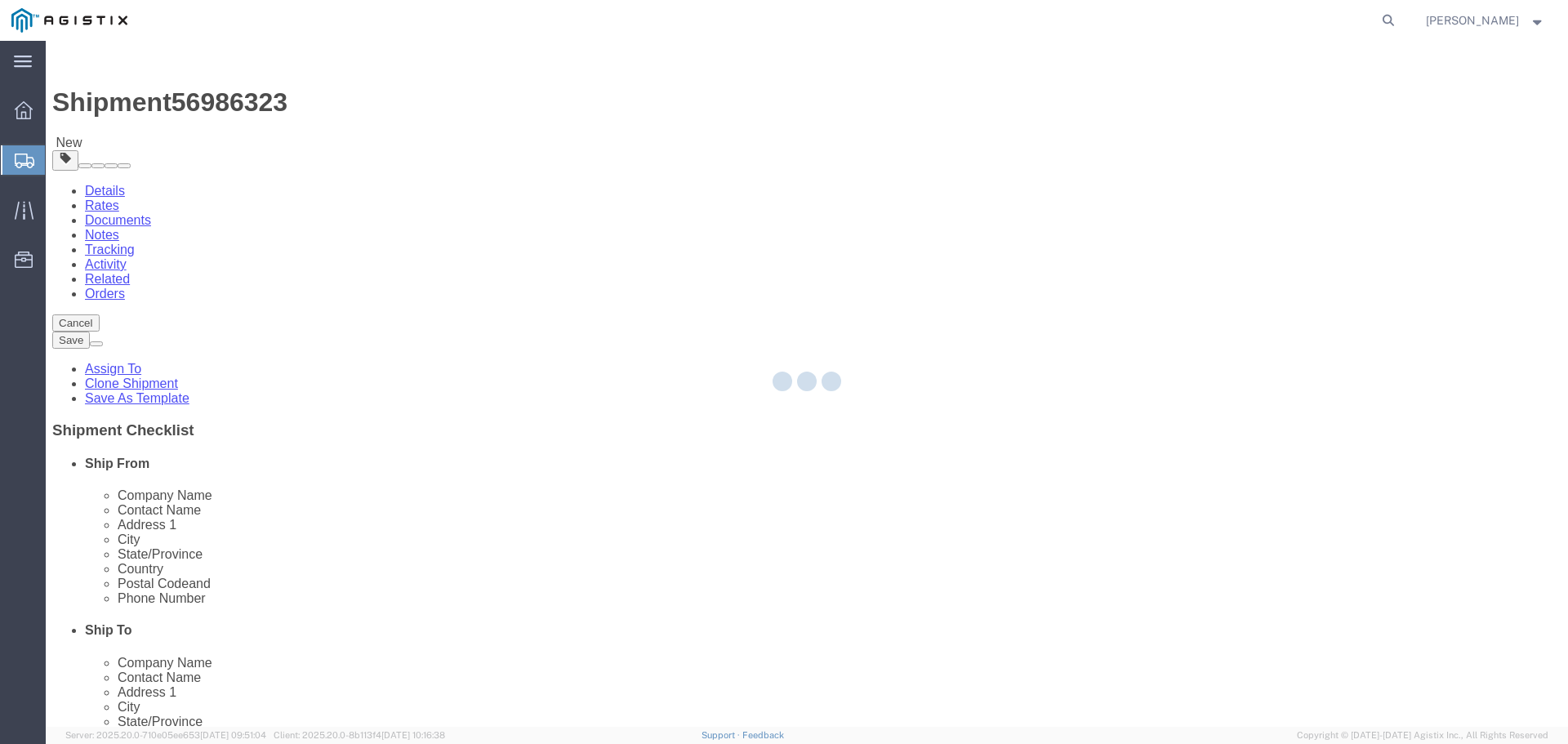
select select
select select "COSTCENTER"
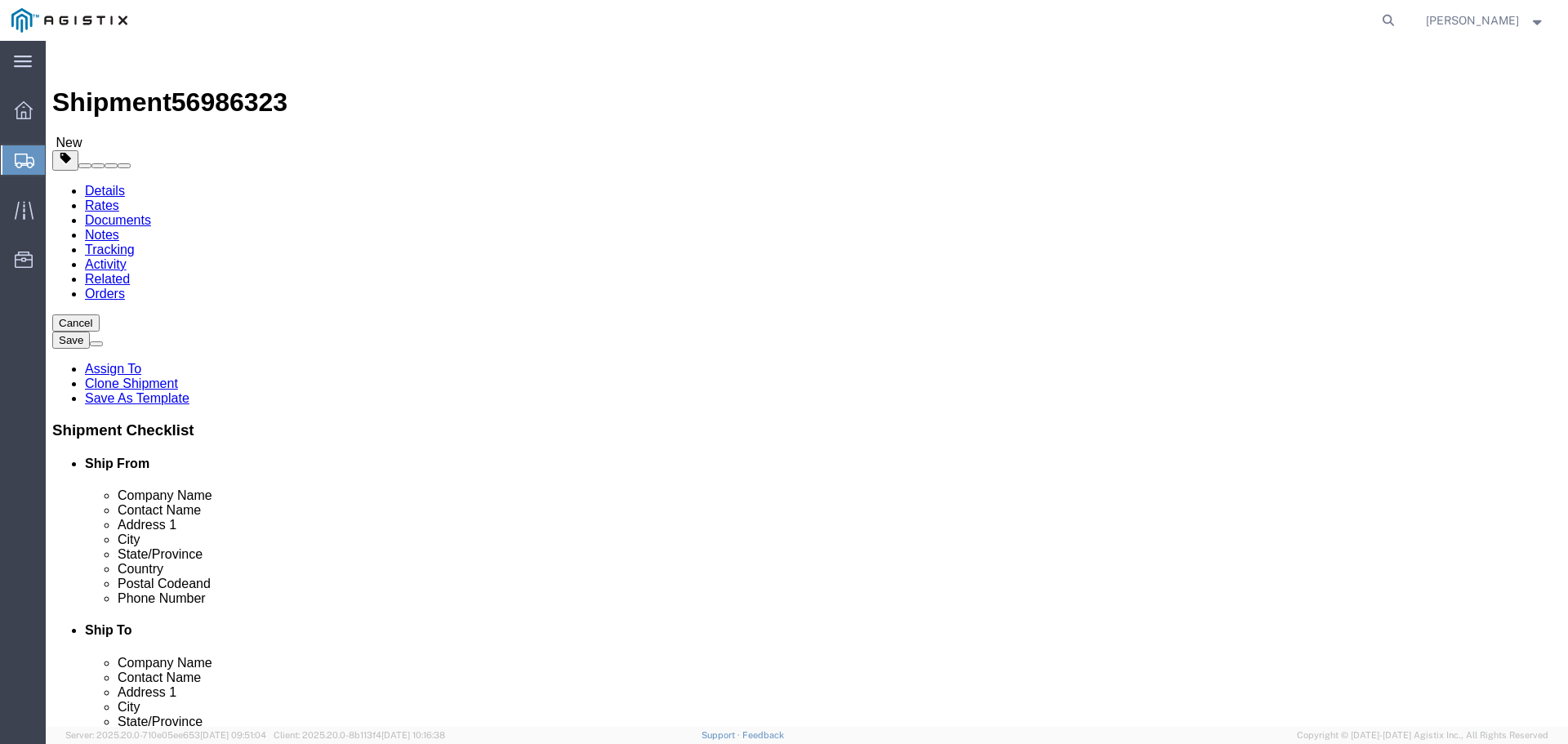
click link "Documents"
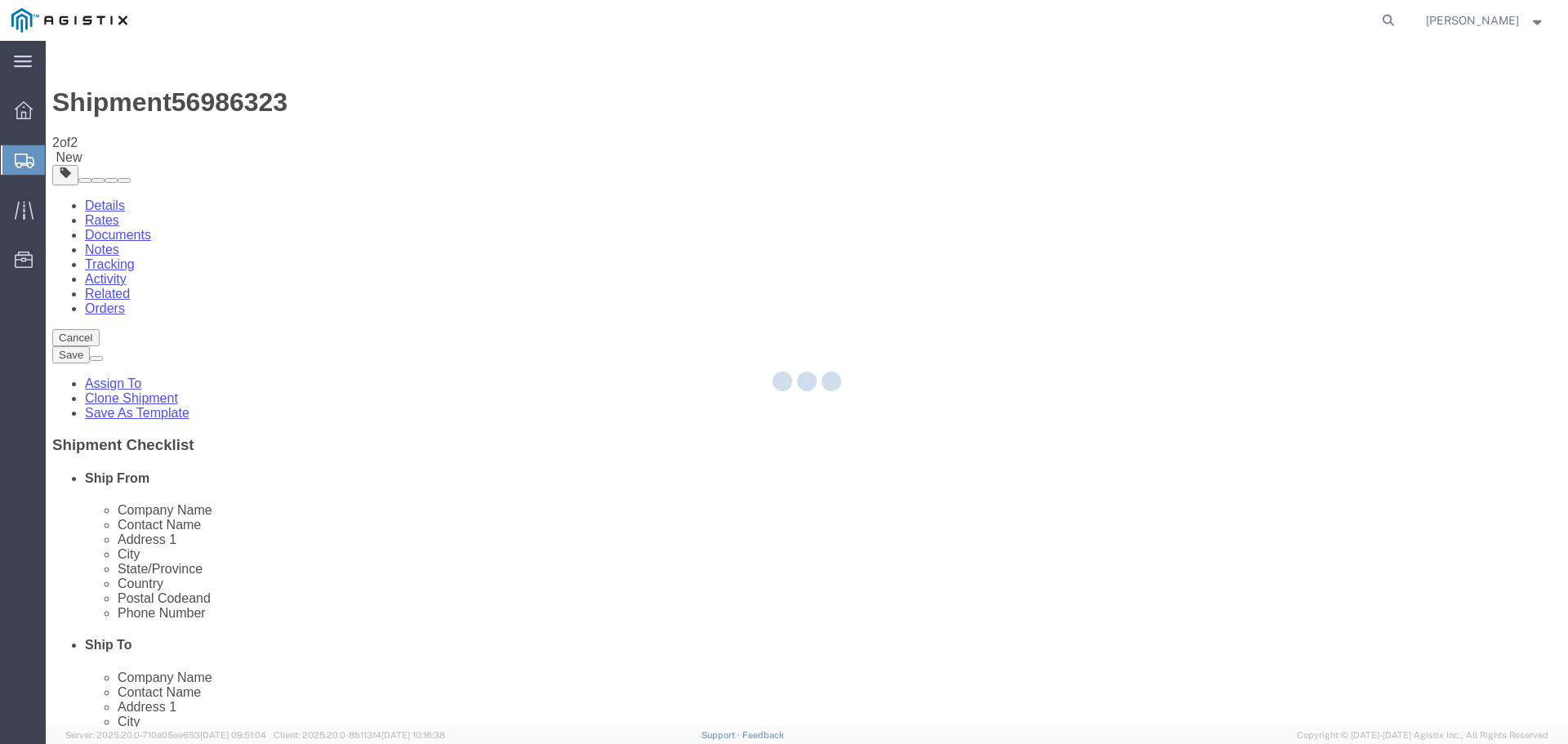
select select "54011"
select select "19740"
